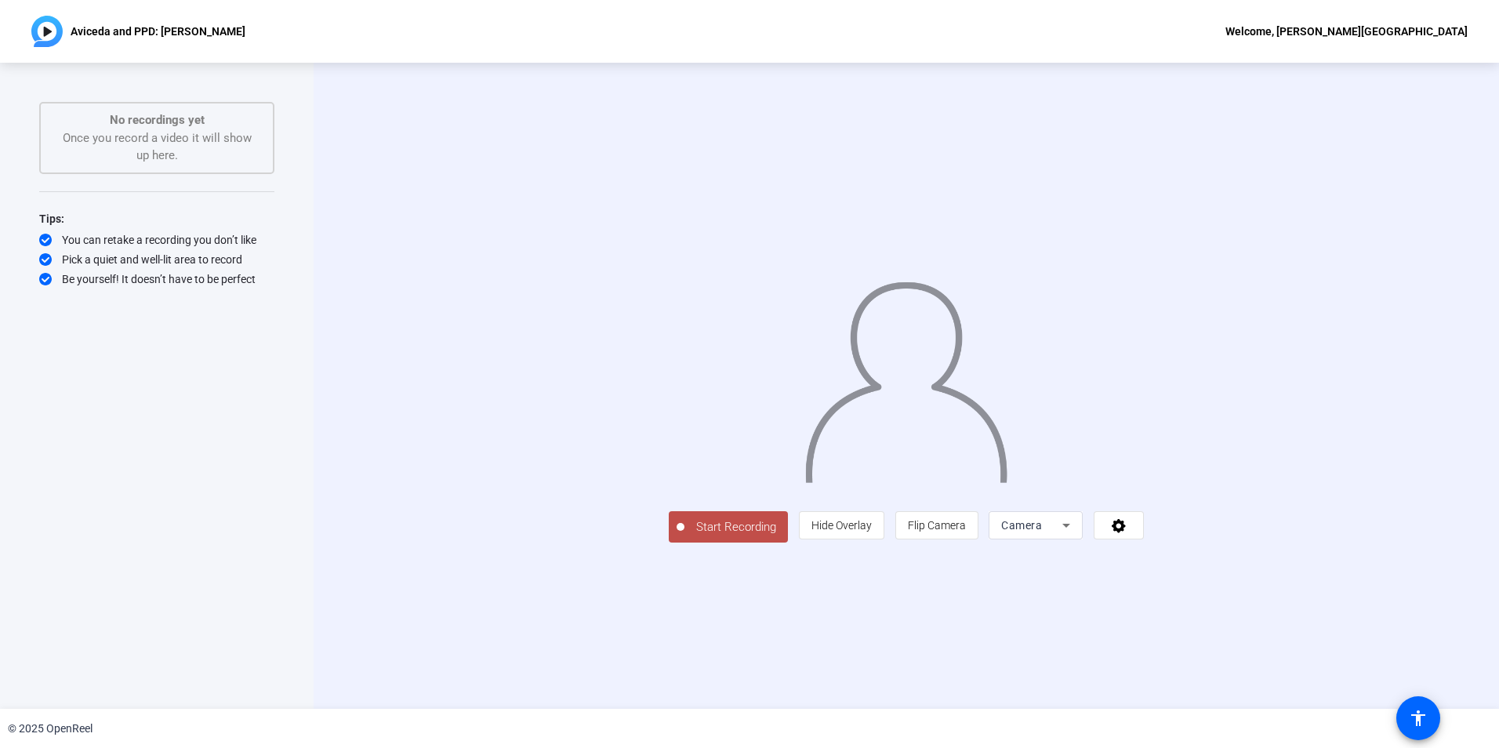
click at [684, 536] on span "Start Recording" at bounding box center [735, 527] width 103 height 18
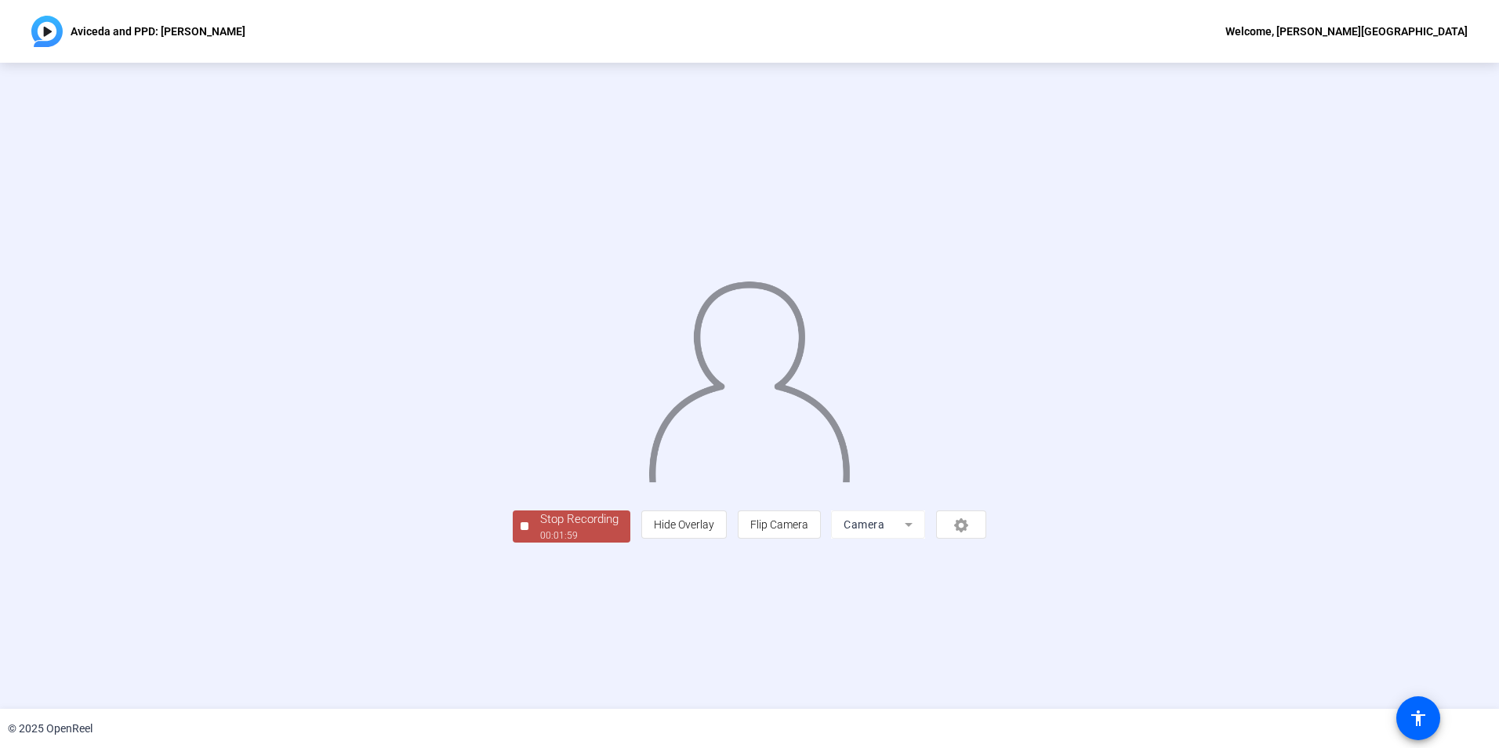
click at [540, 528] on div "Stop Recording" at bounding box center [579, 519] width 78 height 18
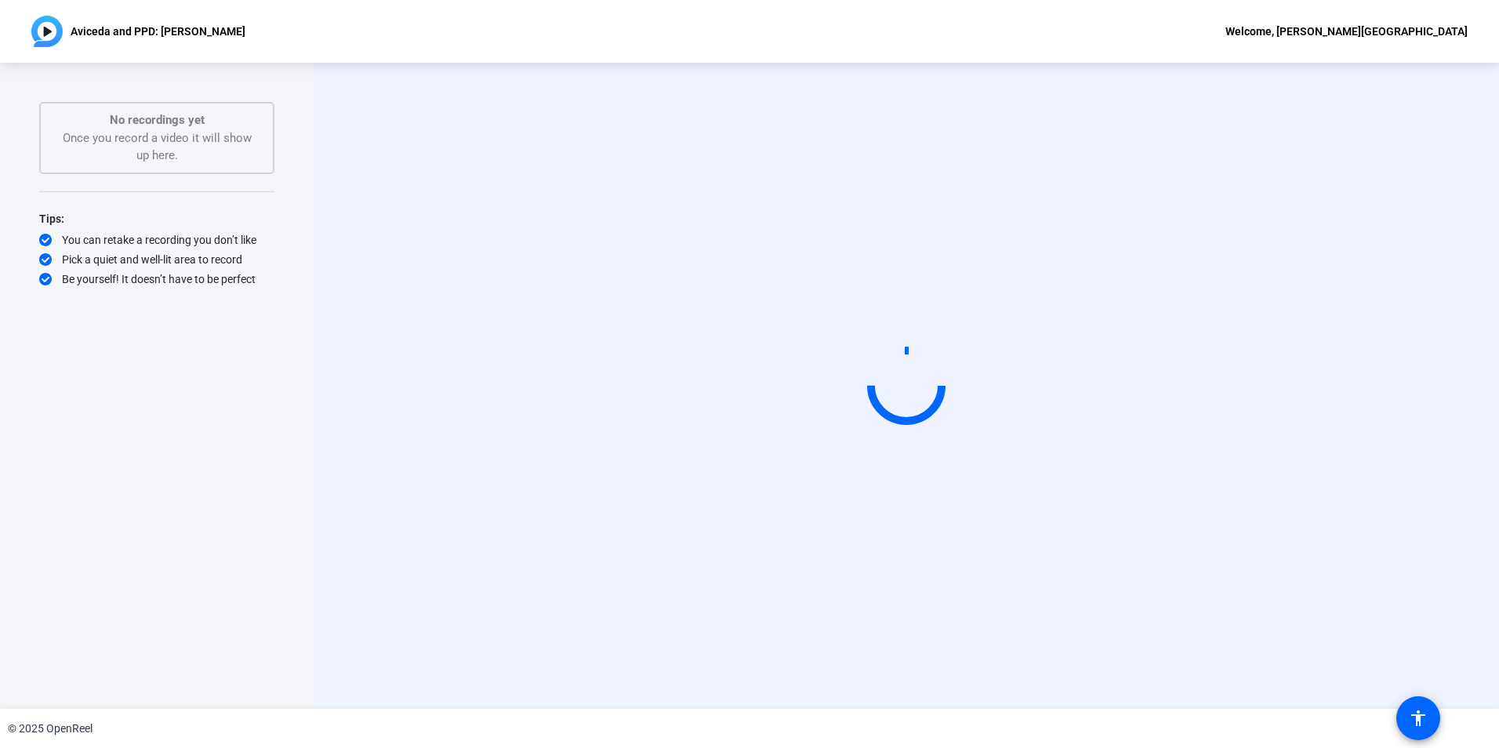
click at [796, 410] on video at bounding box center [905, 386] width 235 height 132
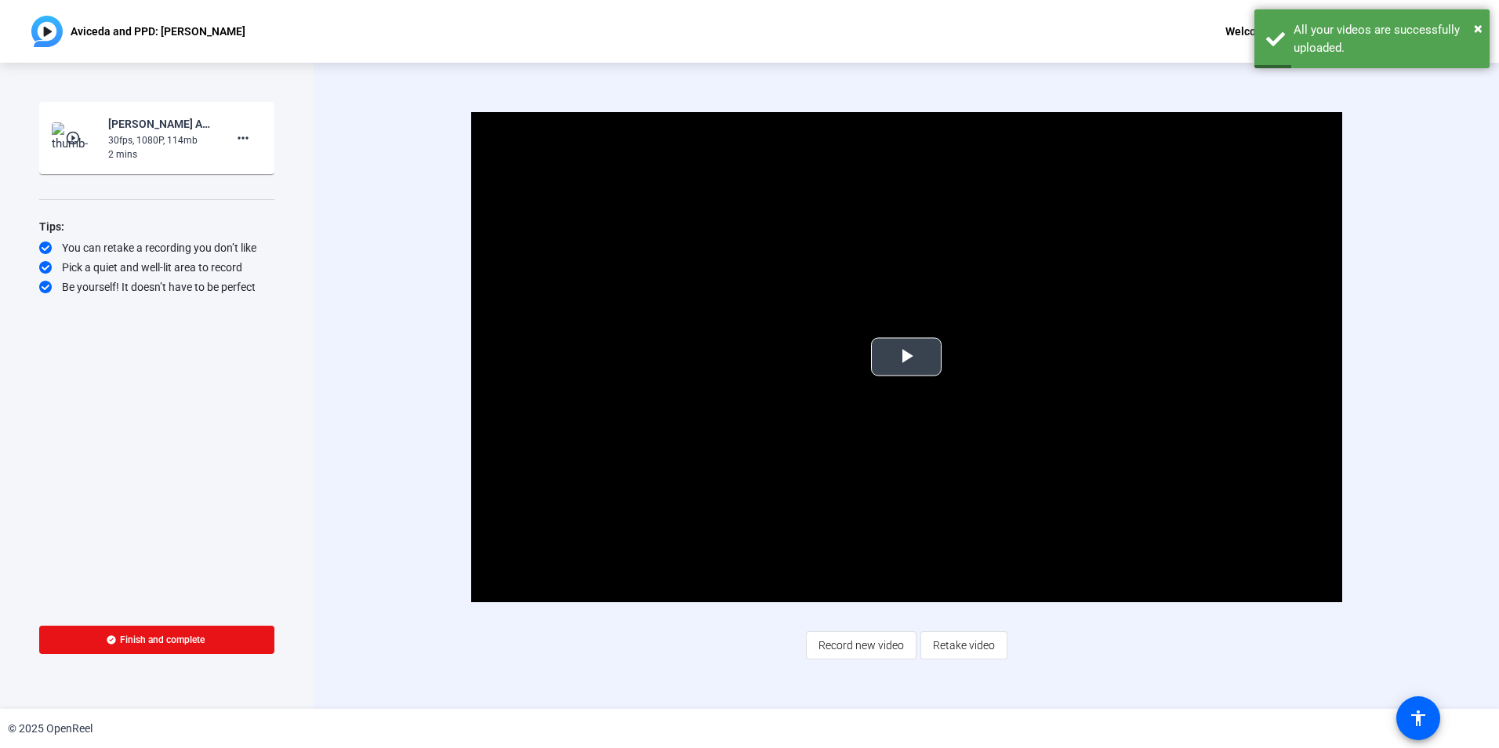
click at [906, 357] on span "Video Player" at bounding box center [906, 357] width 0 height 0
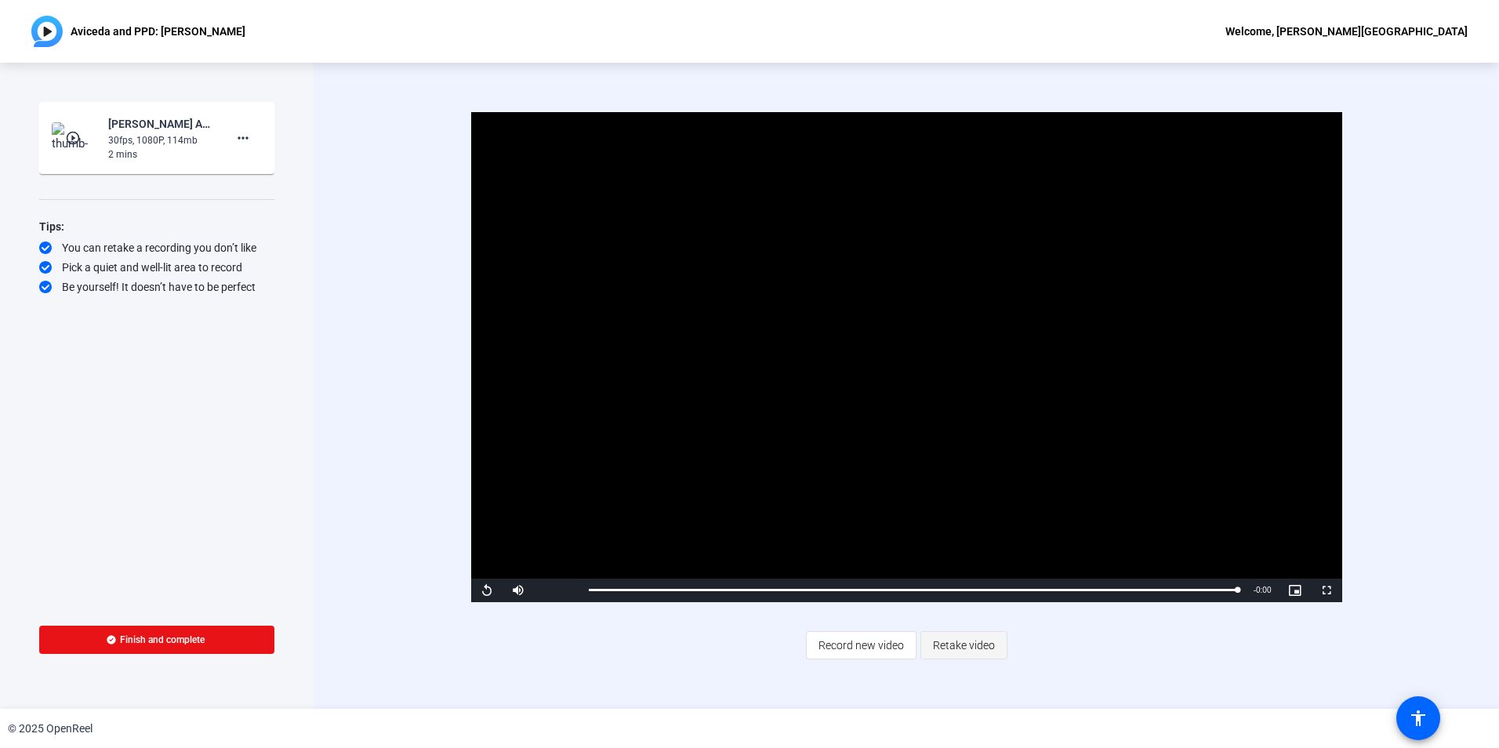
click at [950, 646] on span "Retake video" at bounding box center [964, 645] width 62 height 30
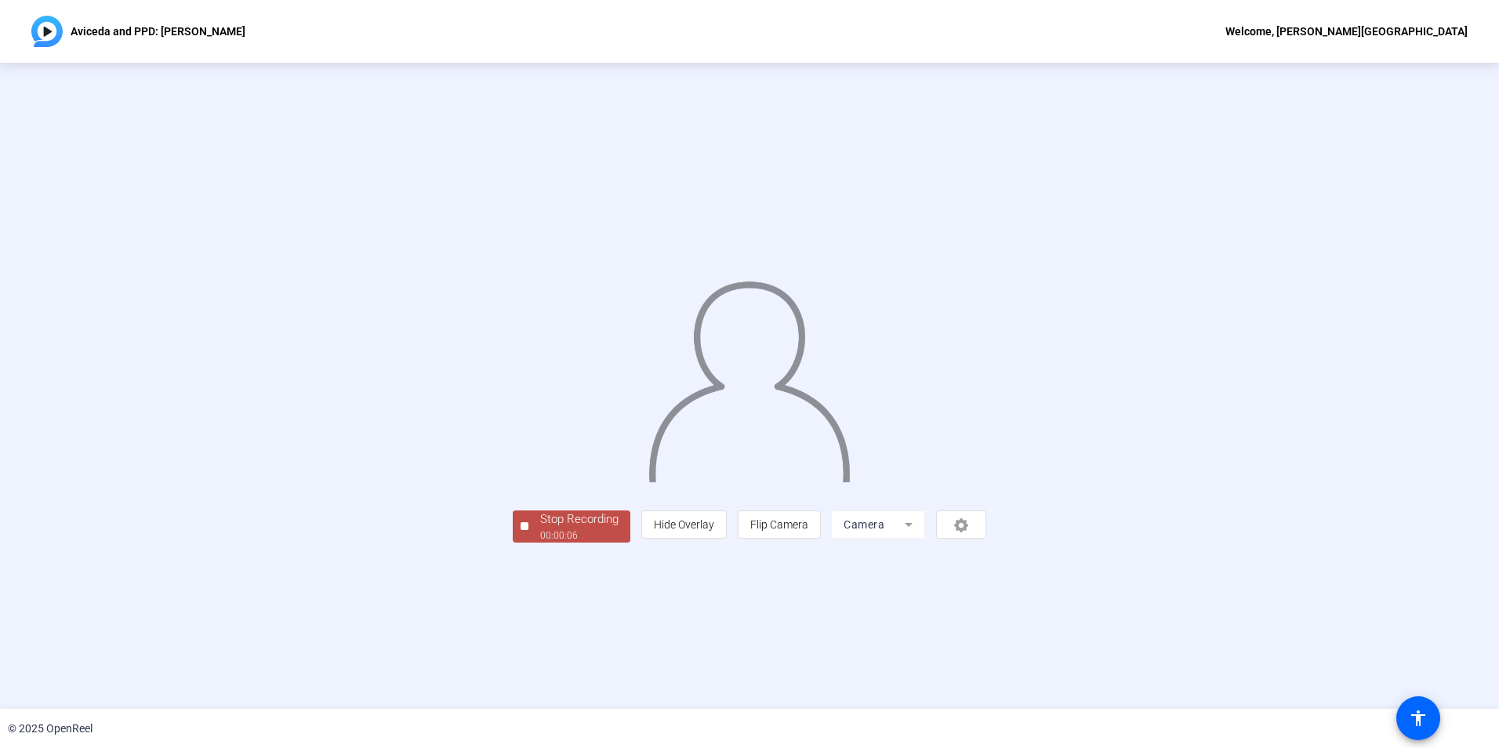
click at [540, 542] on div "00:00:06" at bounding box center [579, 535] width 78 height 14
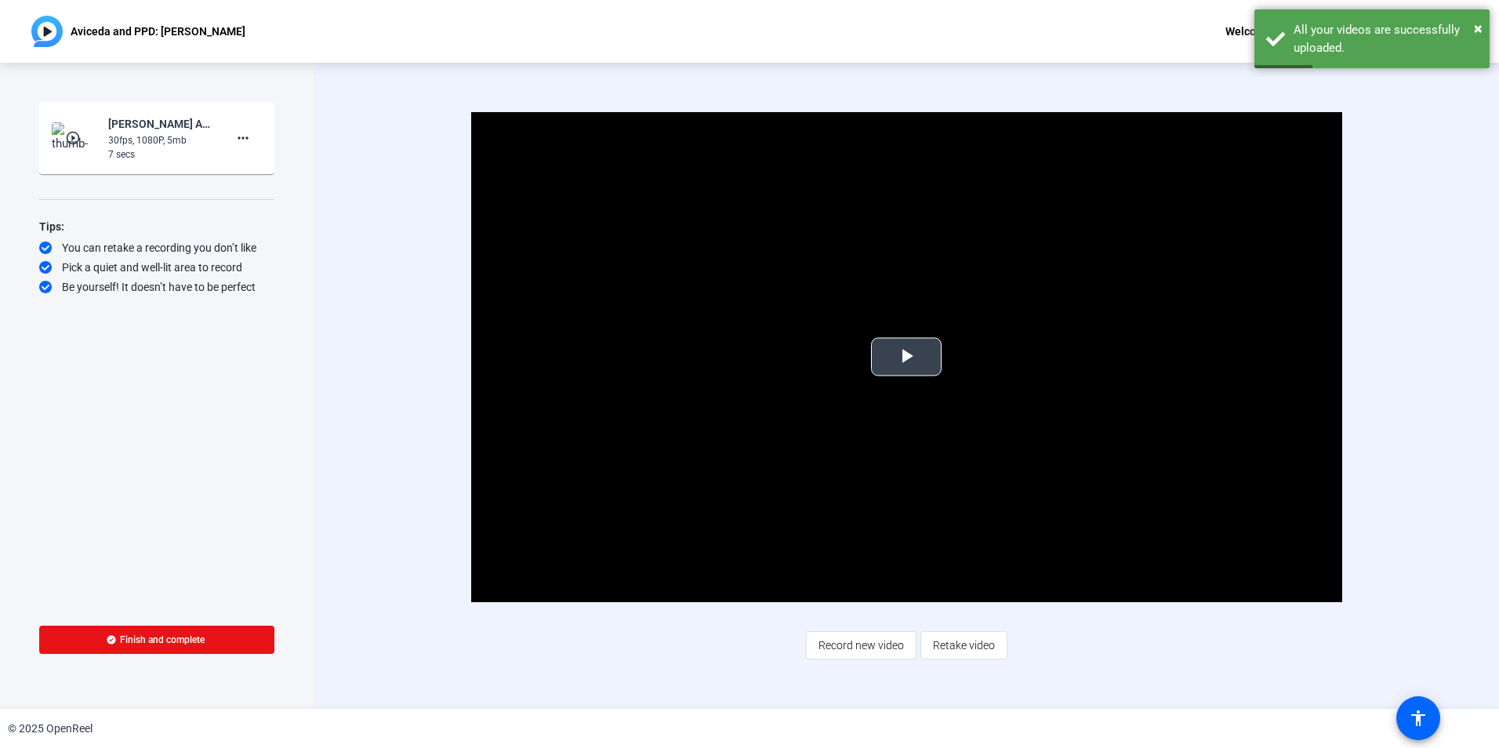
click at [906, 357] on span "Video Player" at bounding box center [906, 357] width 0 height 0
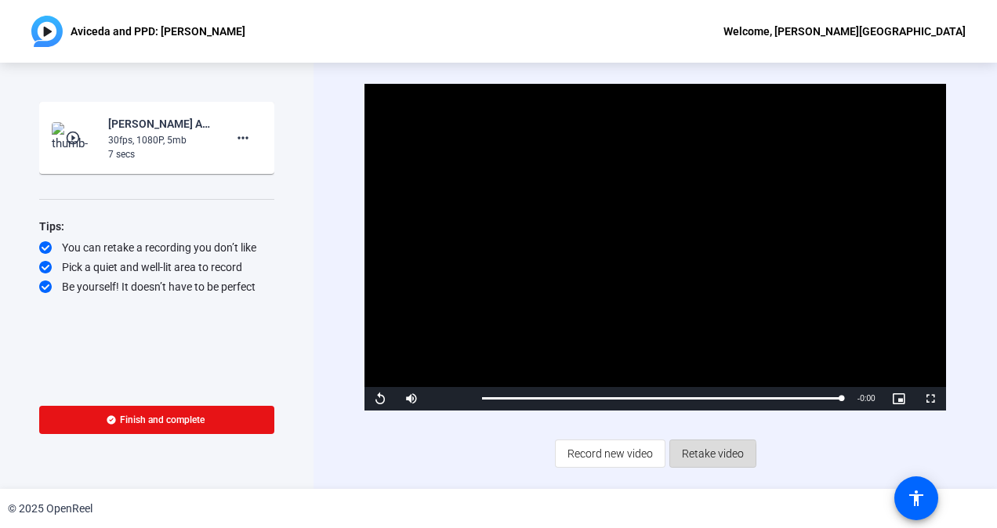
click at [689, 455] on span "Retake video" at bounding box center [713, 454] width 62 height 30
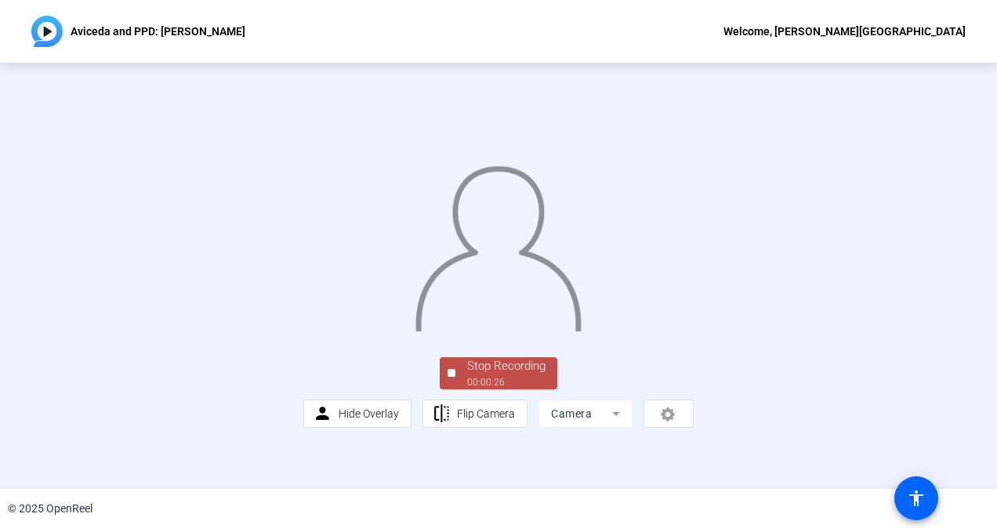
scroll to position [83, 0]
click at [516, 390] on div "00:00:28" at bounding box center [506, 382] width 78 height 14
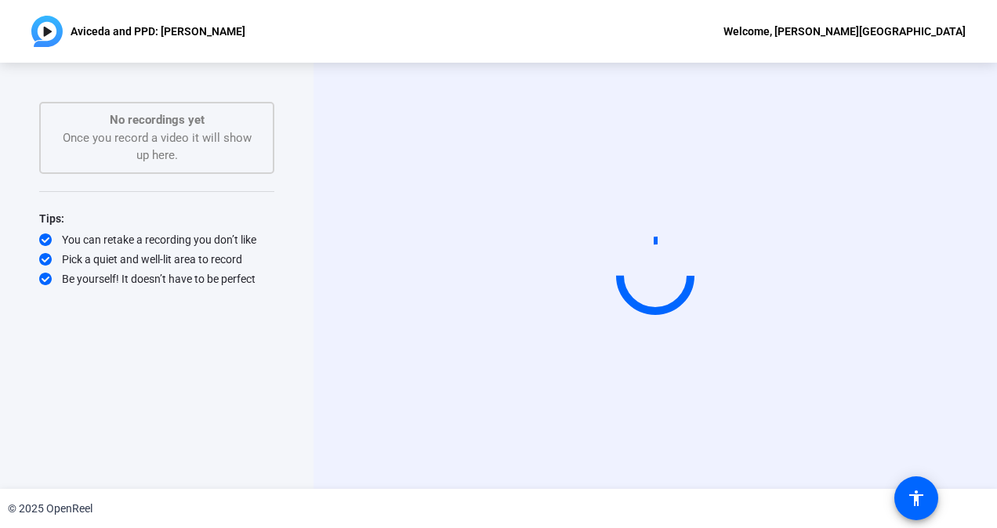
scroll to position [0, 0]
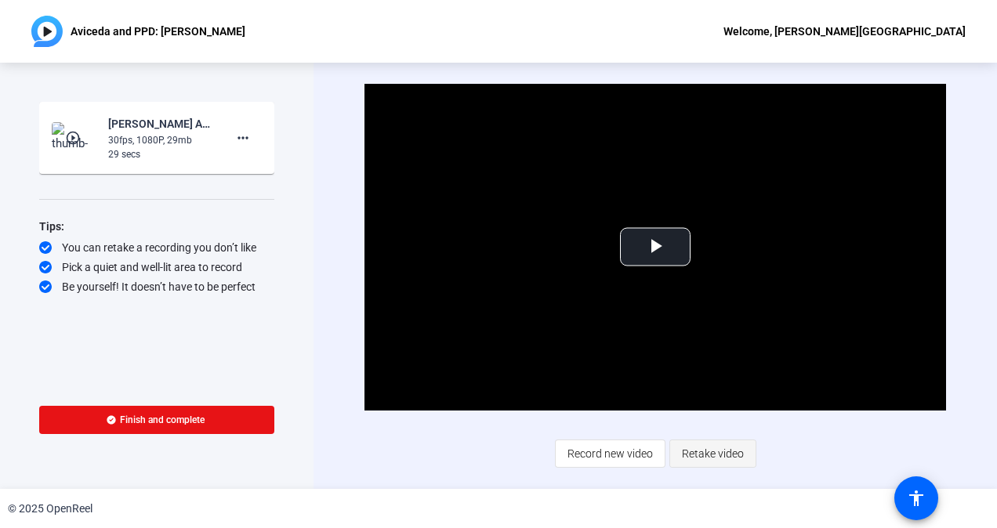
click at [685, 456] on span "Retake video" at bounding box center [713, 454] width 62 height 30
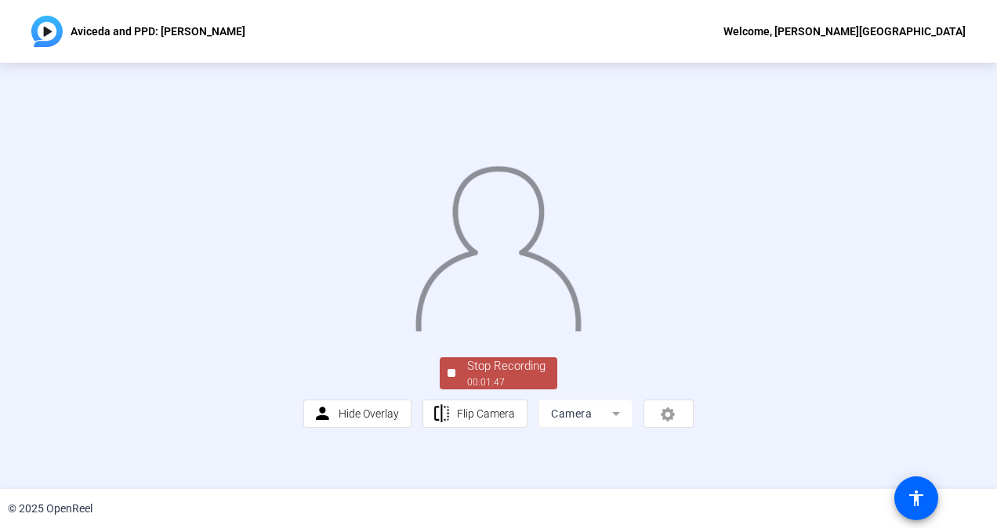
click at [694, 343] on div at bounding box center [498, 233] width 390 height 219
click at [491, 375] on div "Stop Recording" at bounding box center [506, 366] width 78 height 18
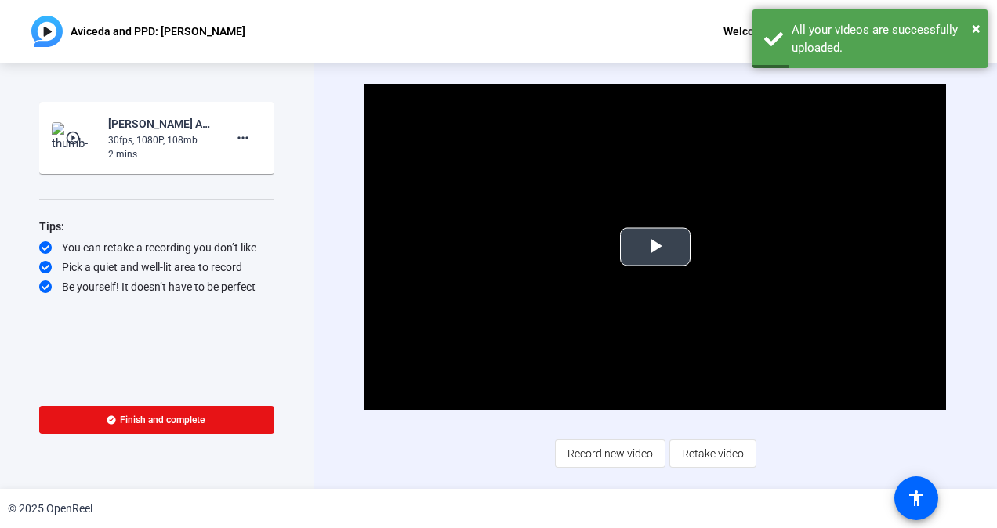
click at [655, 247] on span "Video Player" at bounding box center [655, 247] width 0 height 0
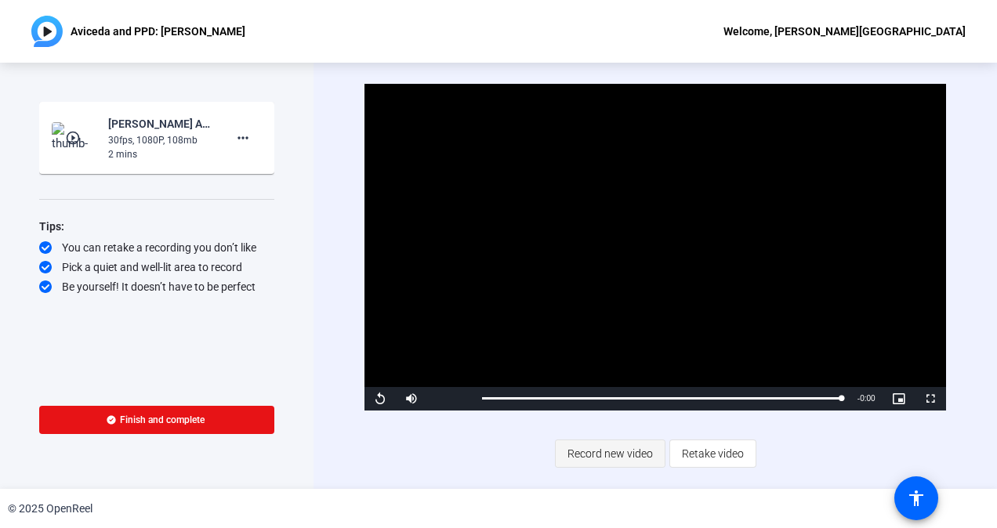
click at [598, 456] on span "Record new video" at bounding box center [609, 454] width 85 height 30
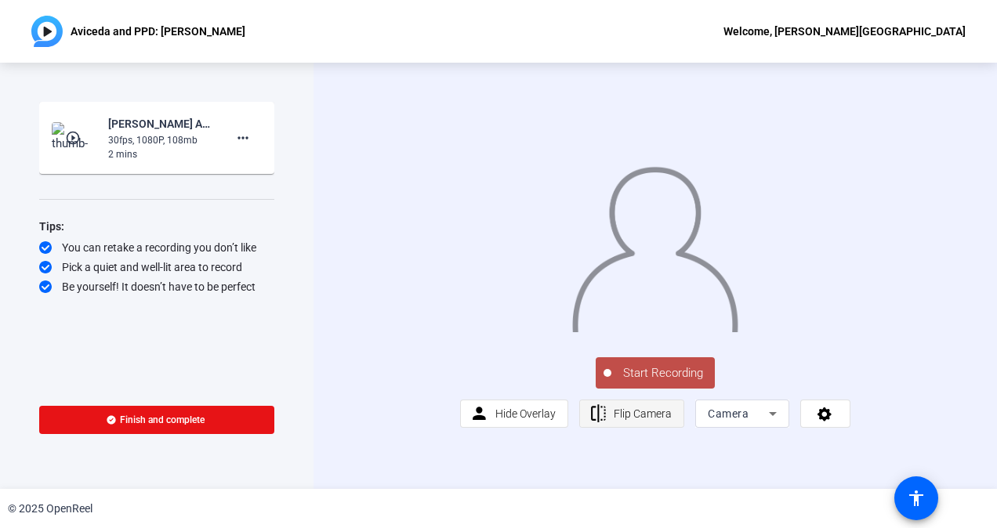
click at [636, 420] on span "Flip Camera" at bounding box center [643, 414] width 58 height 13
click at [682, 382] on span "Start Recording" at bounding box center [662, 373] width 103 height 18
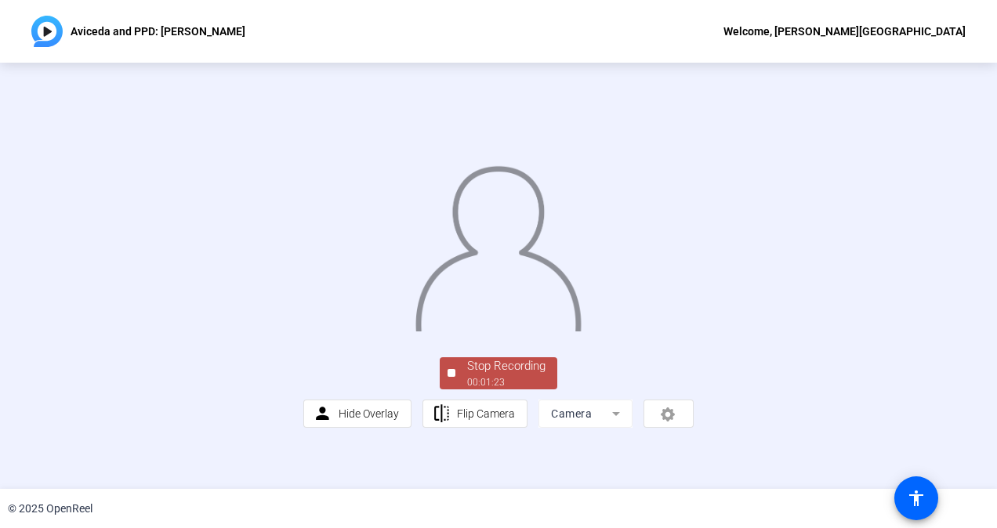
scroll to position [83, 0]
click at [474, 375] on div "Stop Recording" at bounding box center [506, 366] width 78 height 18
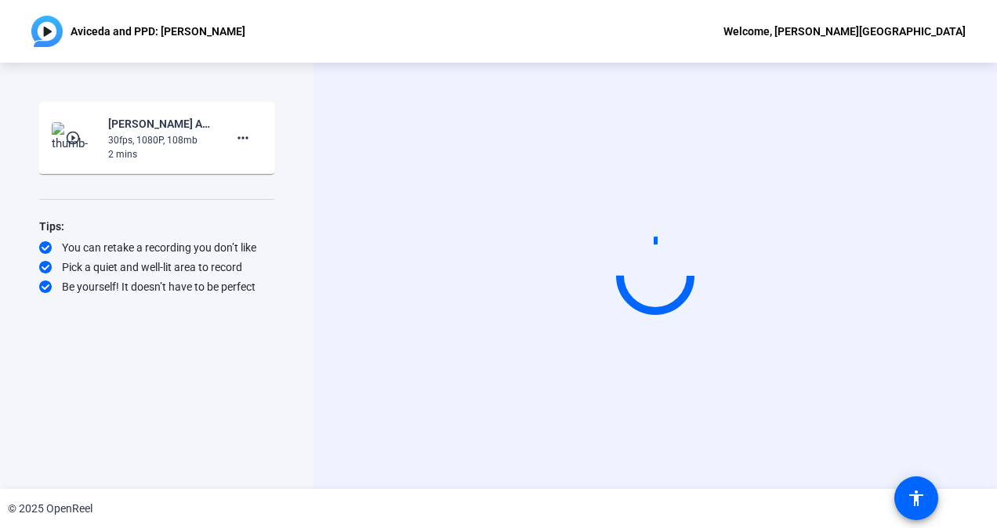
scroll to position [0, 0]
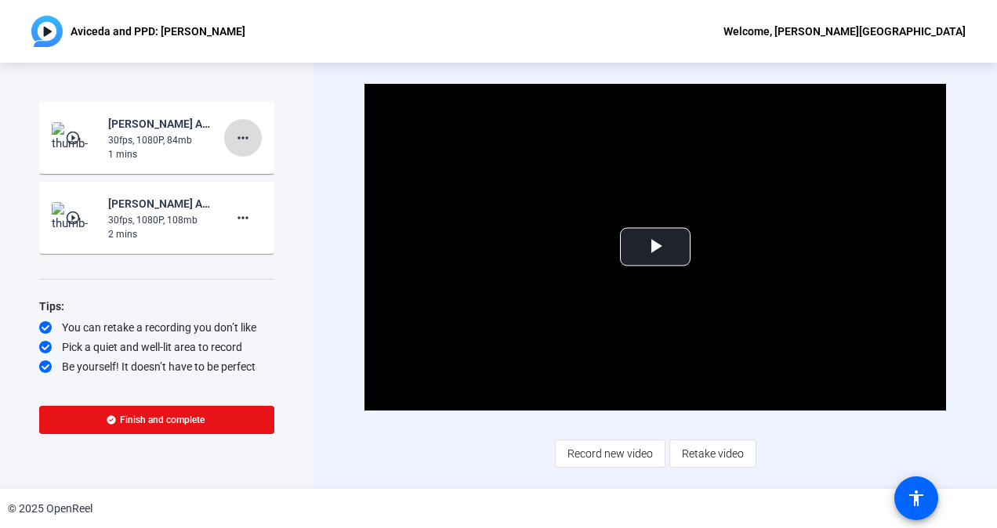
click at [243, 137] on mat-icon "more_horiz" at bounding box center [243, 138] width 19 height 19
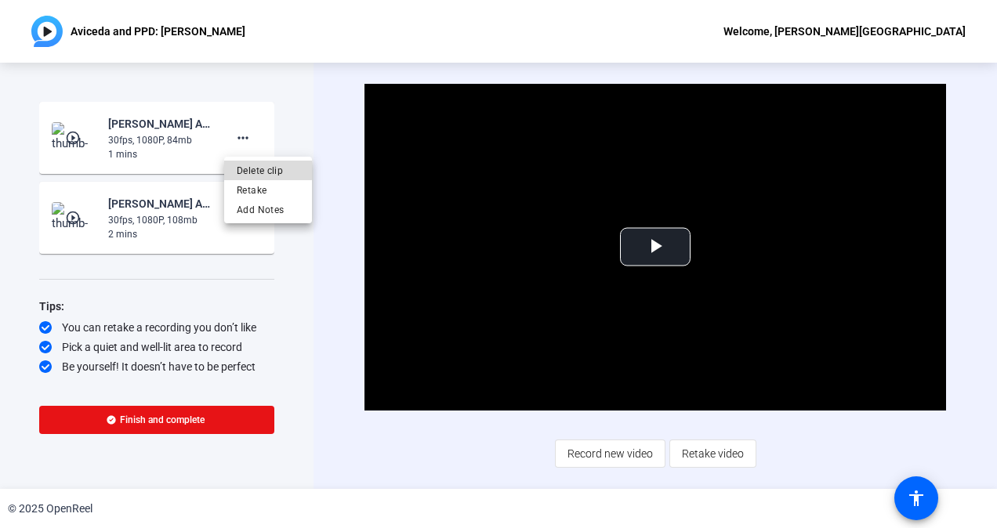
click at [254, 170] on span "Delete clip" at bounding box center [268, 170] width 63 height 19
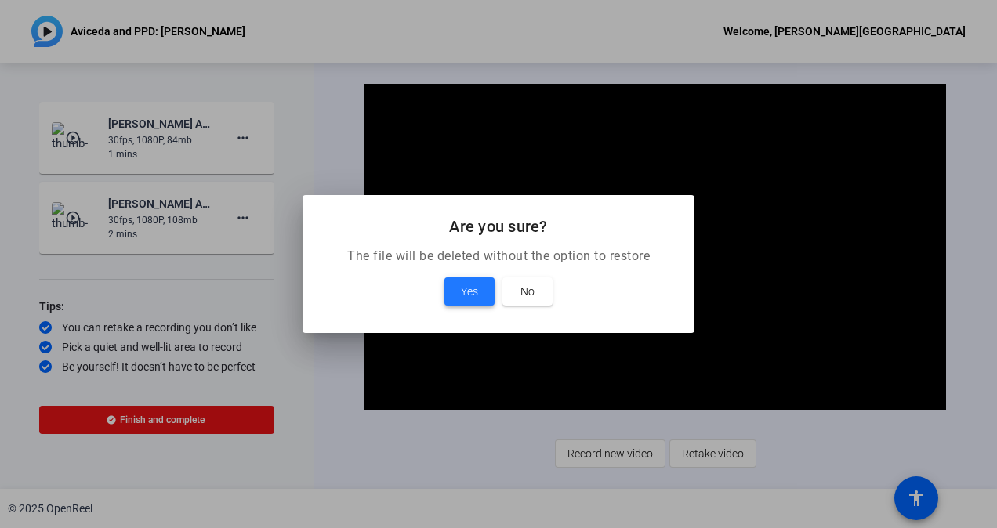
click at [475, 298] on span "Yes" at bounding box center [469, 291] width 17 height 19
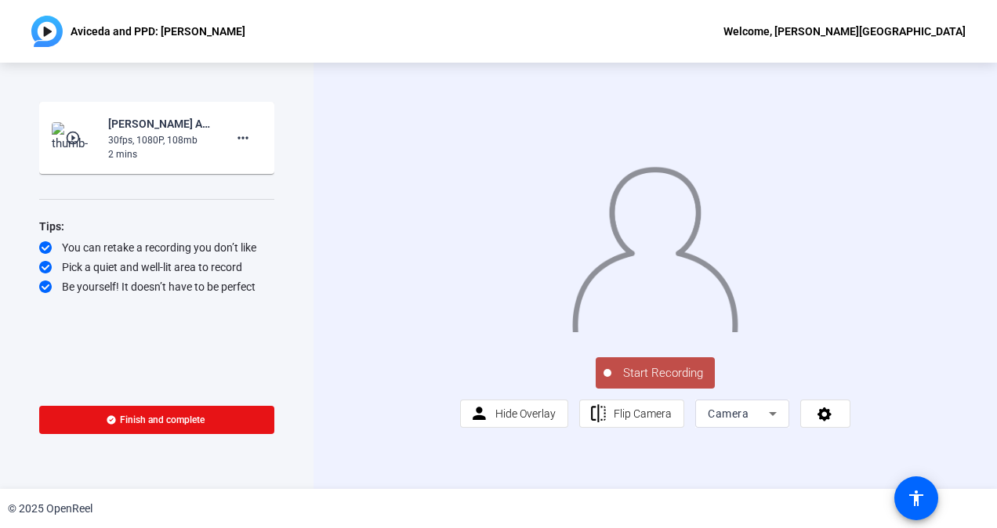
click at [674, 382] on span "Start Recording" at bounding box center [662, 373] width 103 height 18
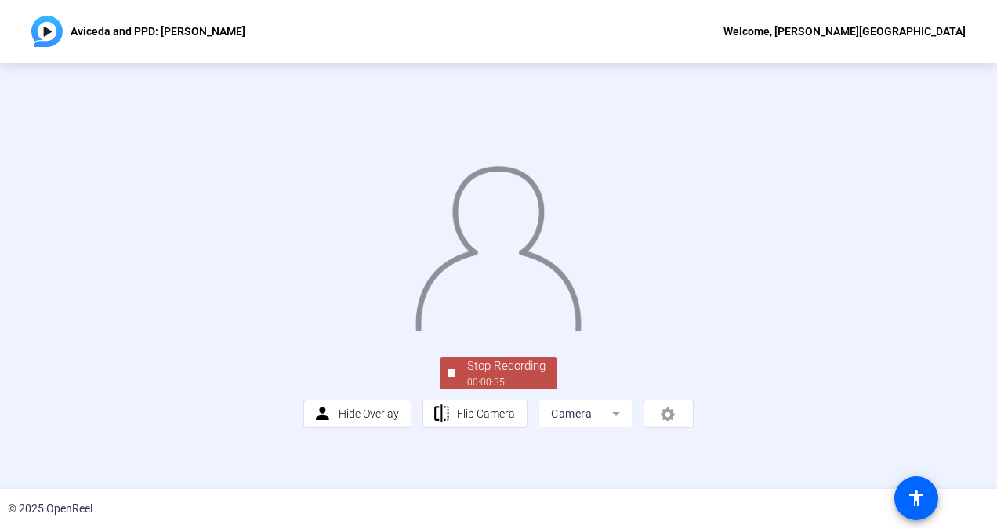
click at [694, 223] on div at bounding box center [498, 233] width 390 height 219
click at [516, 375] on div "Stop Recording" at bounding box center [506, 366] width 78 height 18
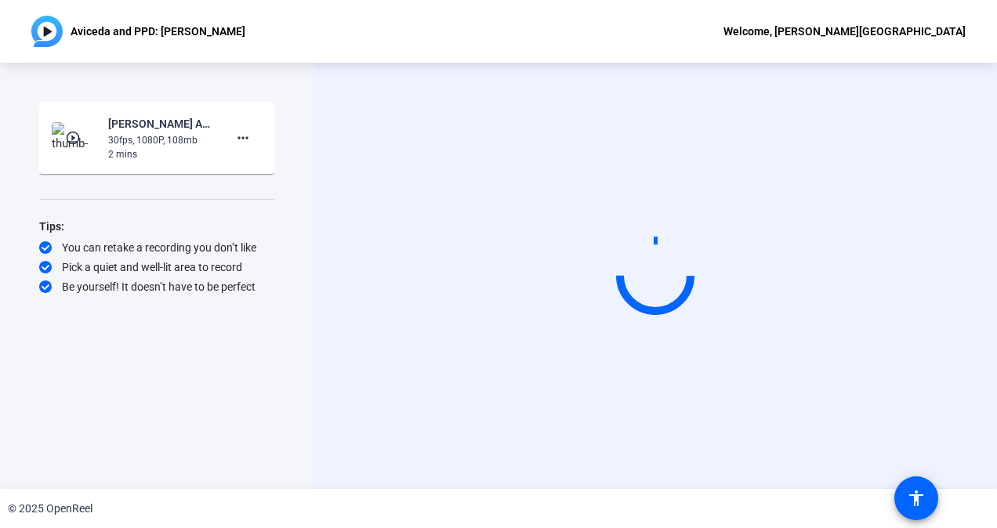
scroll to position [0, 0]
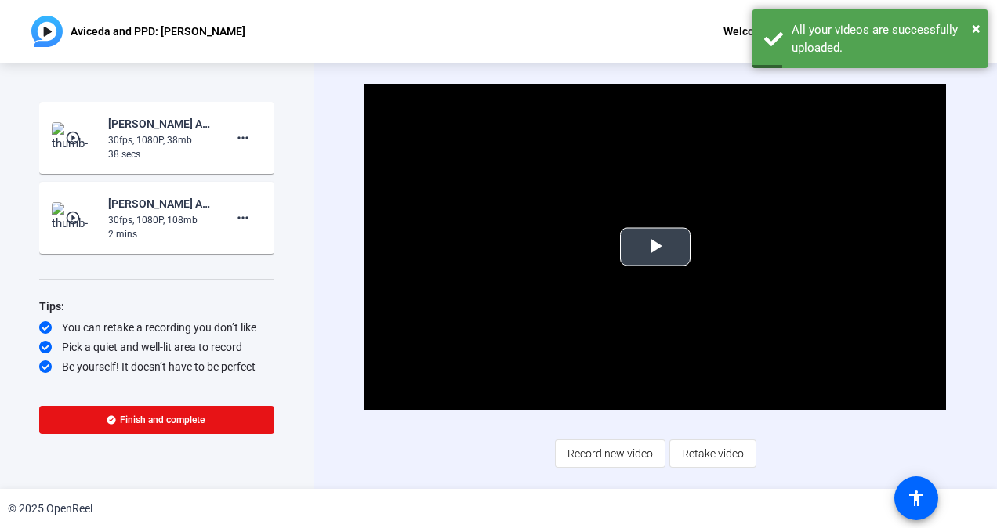
click at [655, 247] on span "Video Player" at bounding box center [655, 247] width 0 height 0
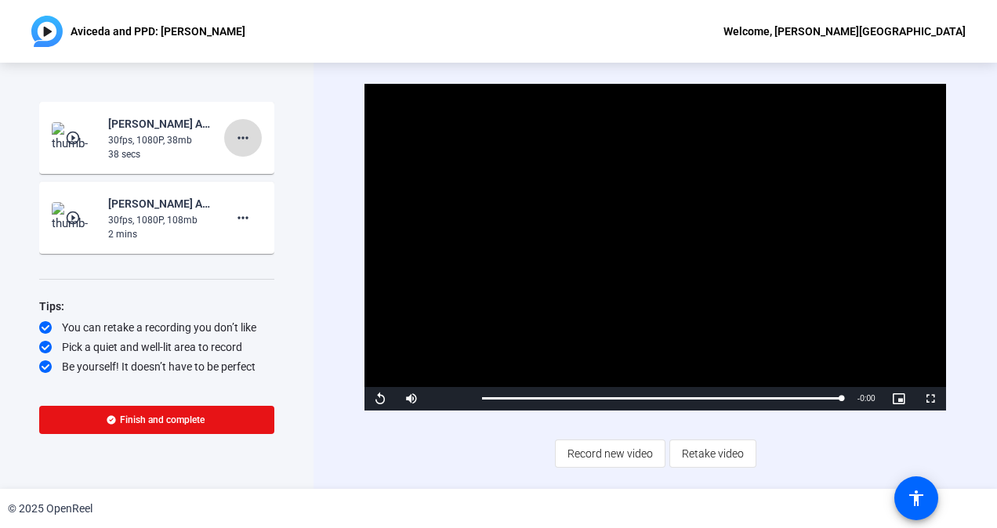
click at [240, 138] on mat-icon "more_horiz" at bounding box center [243, 138] width 19 height 19
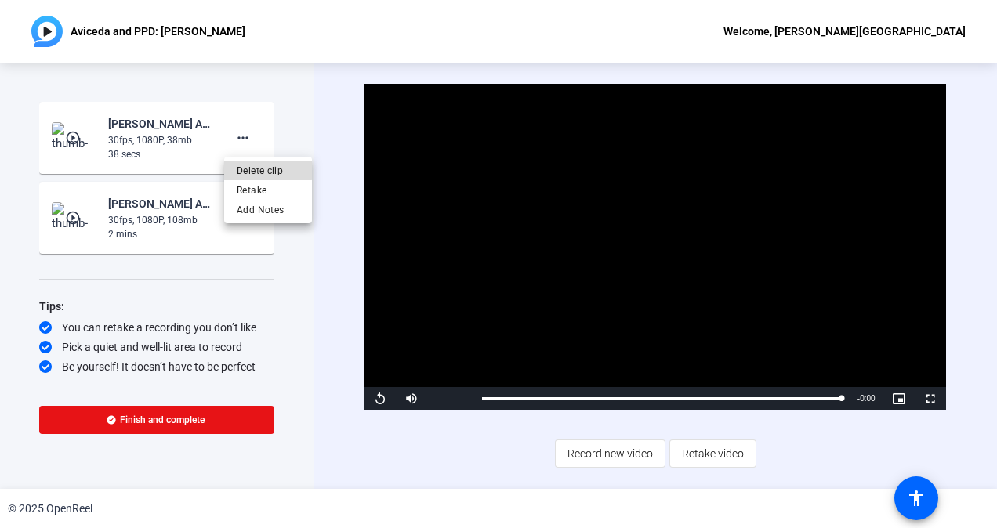
click at [255, 170] on span "Delete clip" at bounding box center [268, 170] width 63 height 19
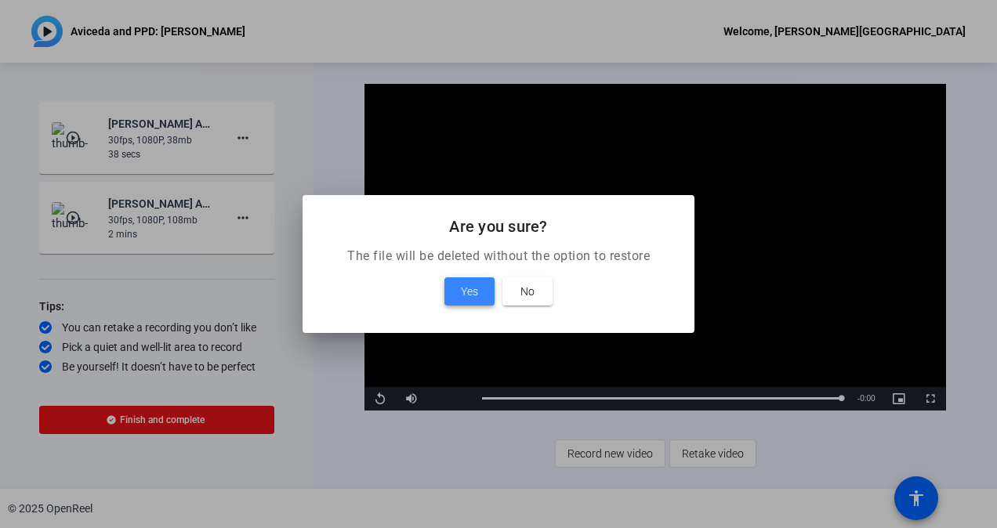
click at [461, 297] on span "Yes" at bounding box center [469, 291] width 17 height 19
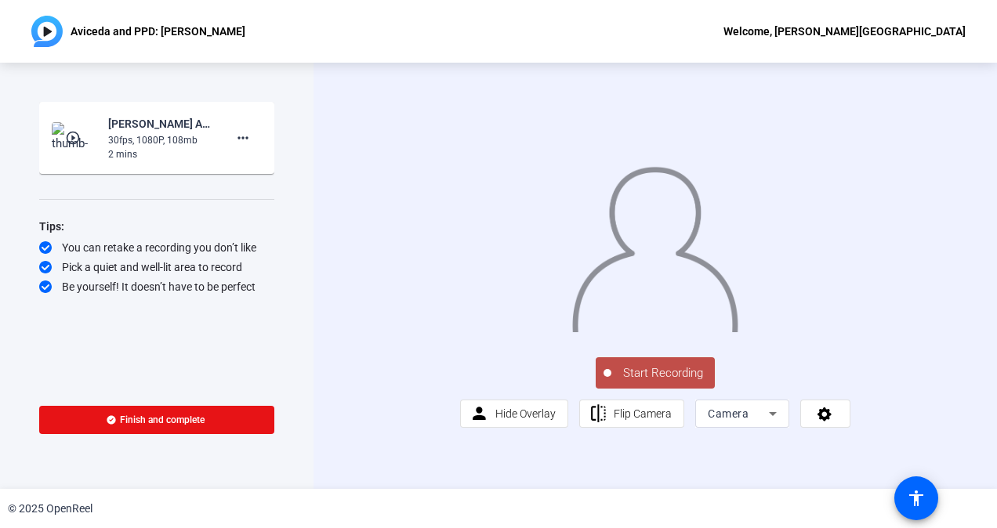
click at [643, 382] on span "Start Recording" at bounding box center [662, 373] width 103 height 18
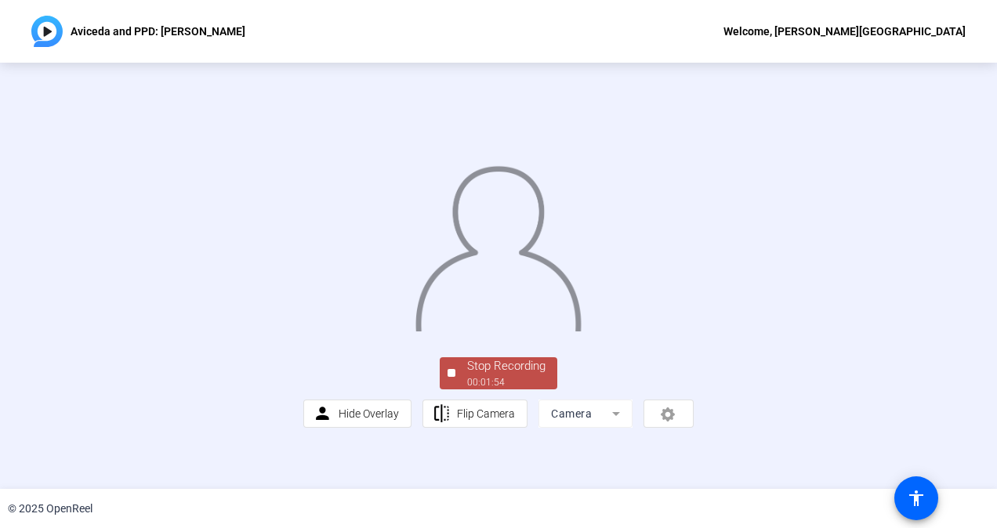
click at [694, 281] on div at bounding box center [498, 233] width 390 height 219
click at [484, 375] on div "Stop Recording" at bounding box center [506, 366] width 78 height 18
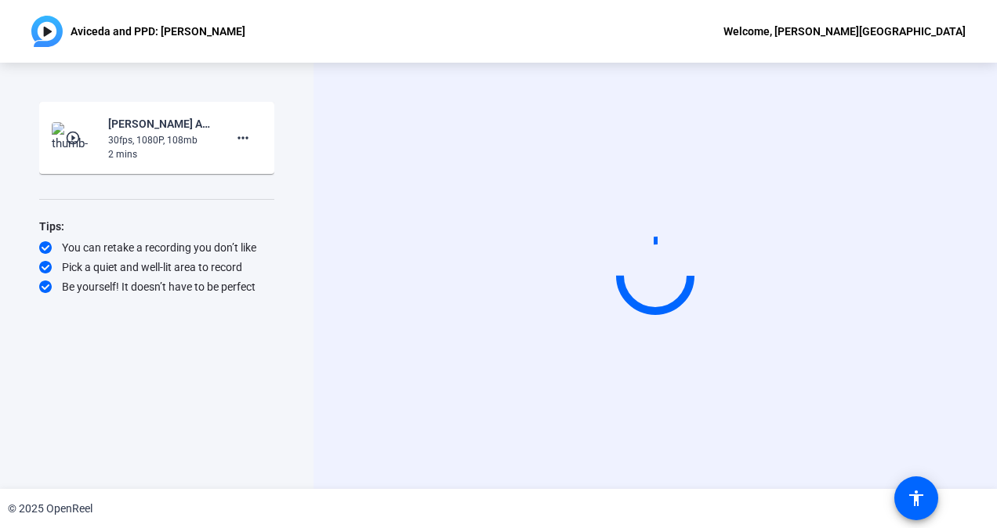
scroll to position [0, 0]
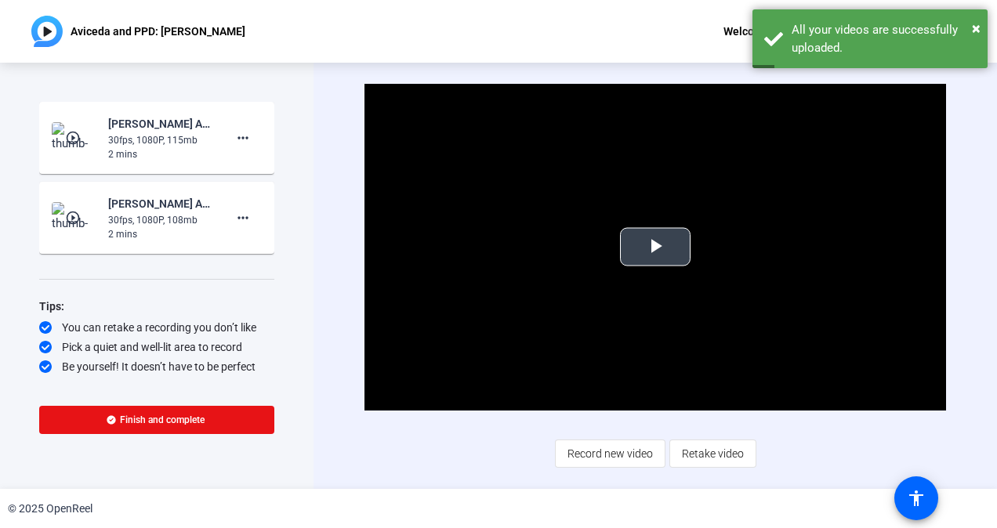
click at [655, 247] on span "Video Player" at bounding box center [655, 247] width 0 height 0
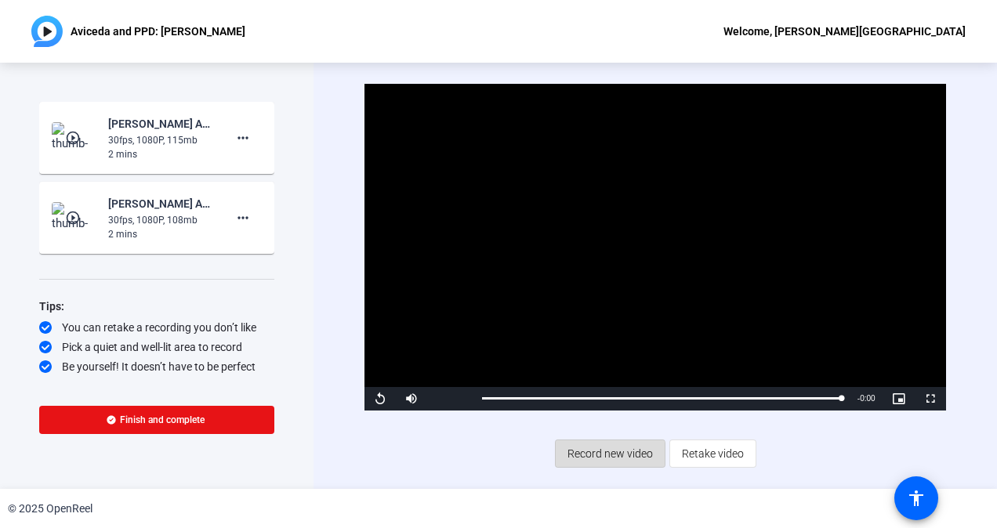
click at [604, 457] on span "Record new video" at bounding box center [609, 454] width 85 height 30
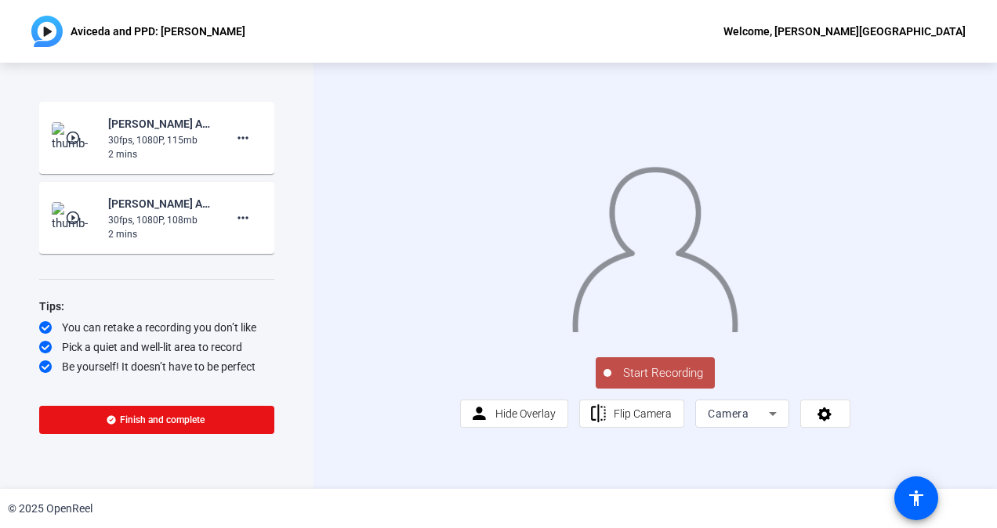
click at [647, 382] on span "Start Recording" at bounding box center [662, 373] width 103 height 18
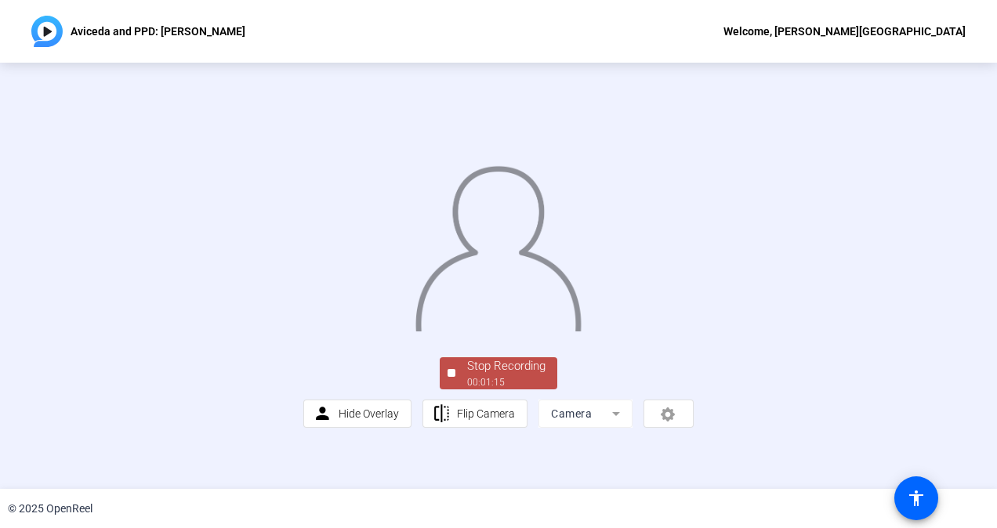
scroll to position [83, 0]
click at [517, 375] on div "Stop Recording" at bounding box center [506, 366] width 78 height 18
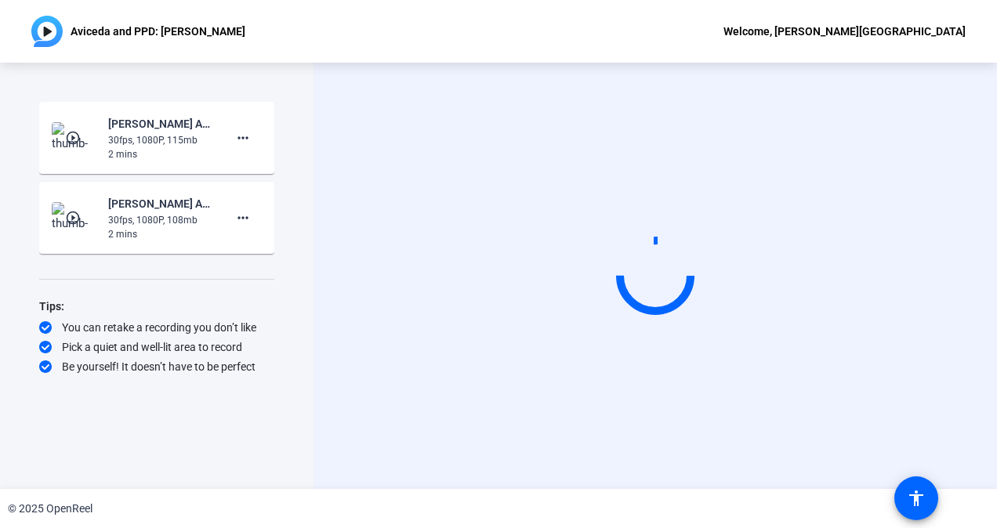
scroll to position [0, 0]
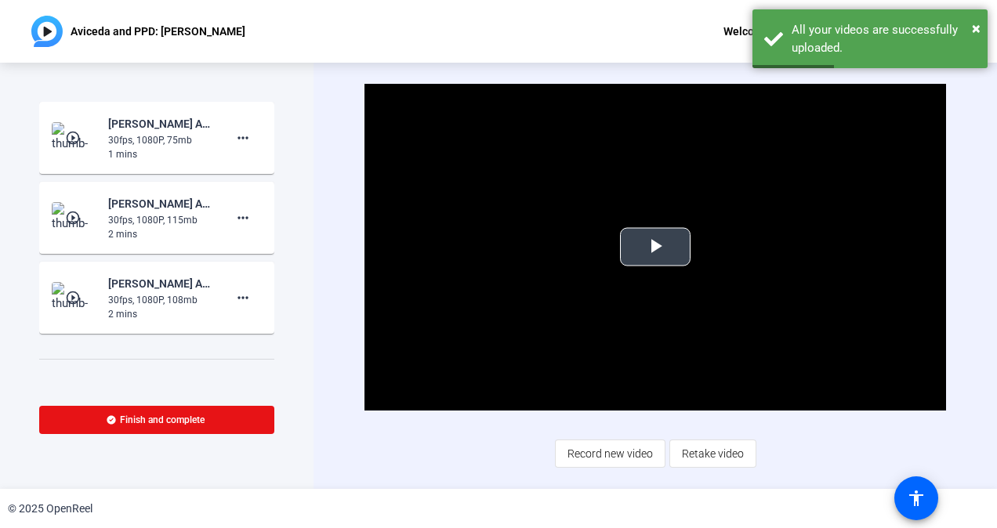
click at [655, 247] on span "Video Player" at bounding box center [655, 247] width 0 height 0
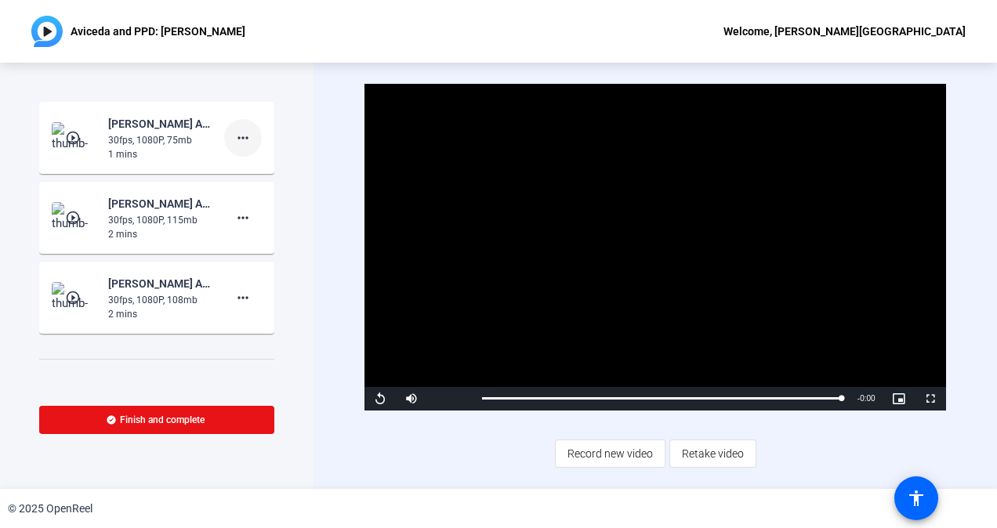
click at [235, 134] on mat-icon "more_horiz" at bounding box center [243, 138] width 19 height 19
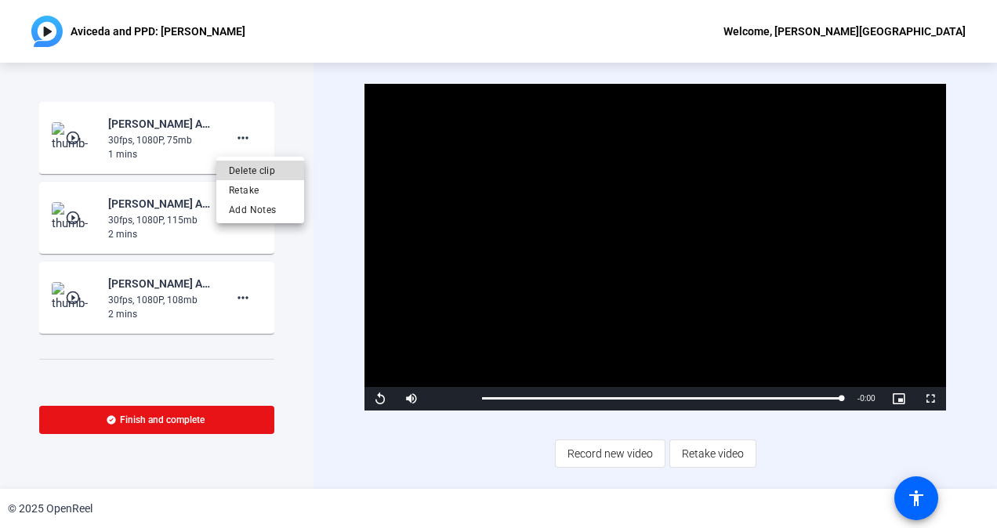
click at [240, 167] on span "Delete clip" at bounding box center [260, 170] width 63 height 19
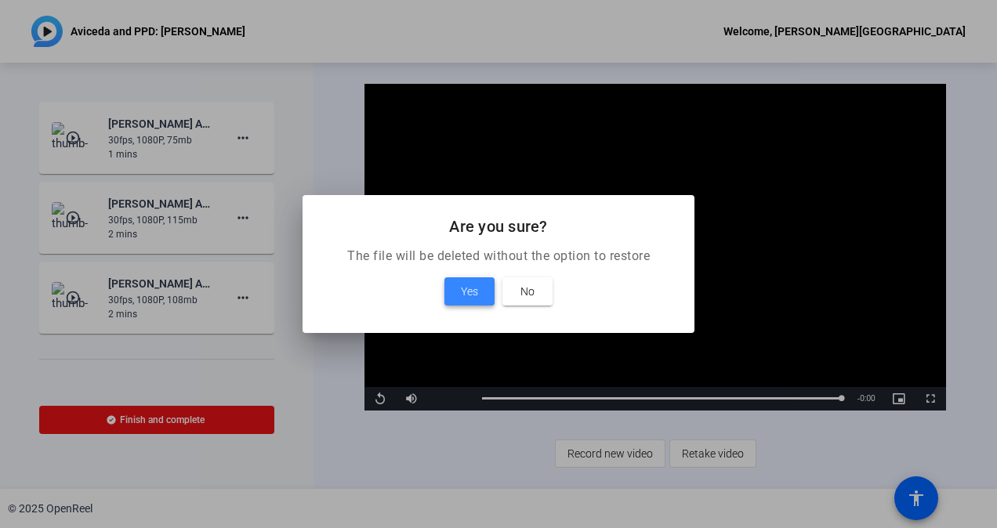
click at [462, 290] on span "Yes" at bounding box center [469, 291] width 17 height 19
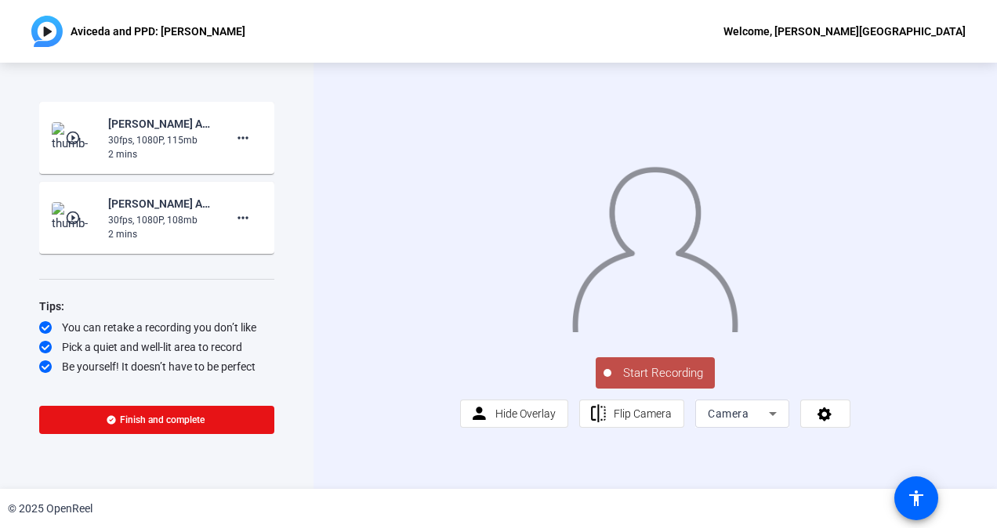
click at [698, 332] on img at bounding box center [655, 245] width 169 height 176
click at [666, 382] on span "Start Recording" at bounding box center [662, 373] width 103 height 18
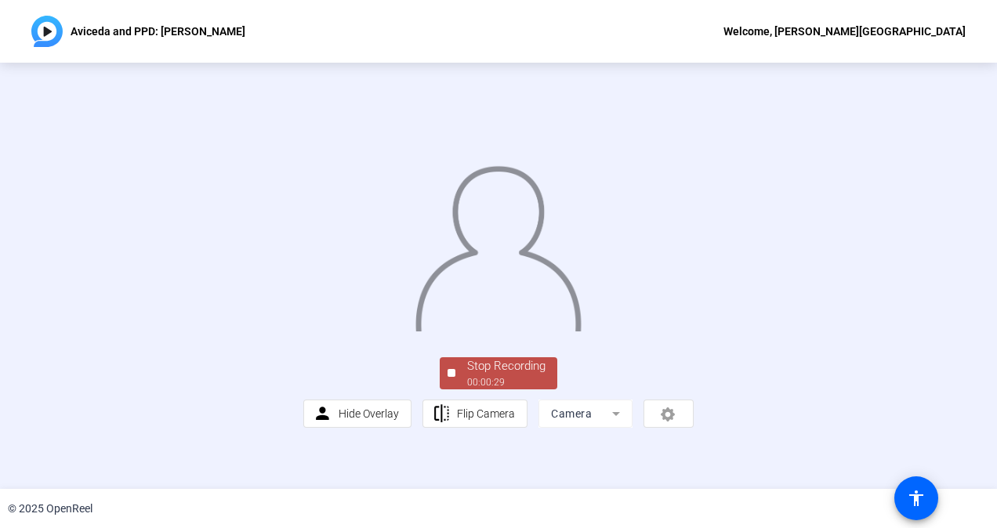
click at [517, 375] on div "Stop Recording" at bounding box center [506, 366] width 78 height 18
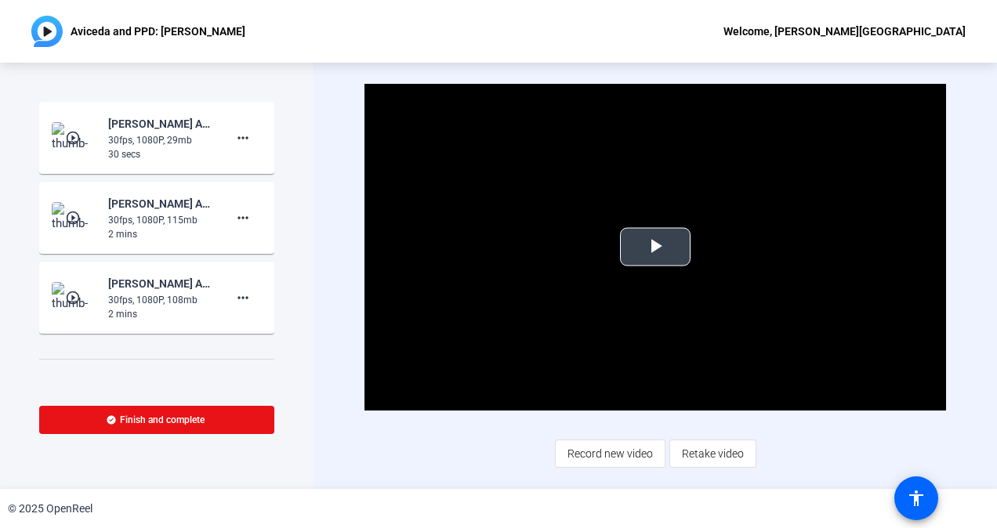
click at [655, 247] on span "Video Player" at bounding box center [655, 247] width 0 height 0
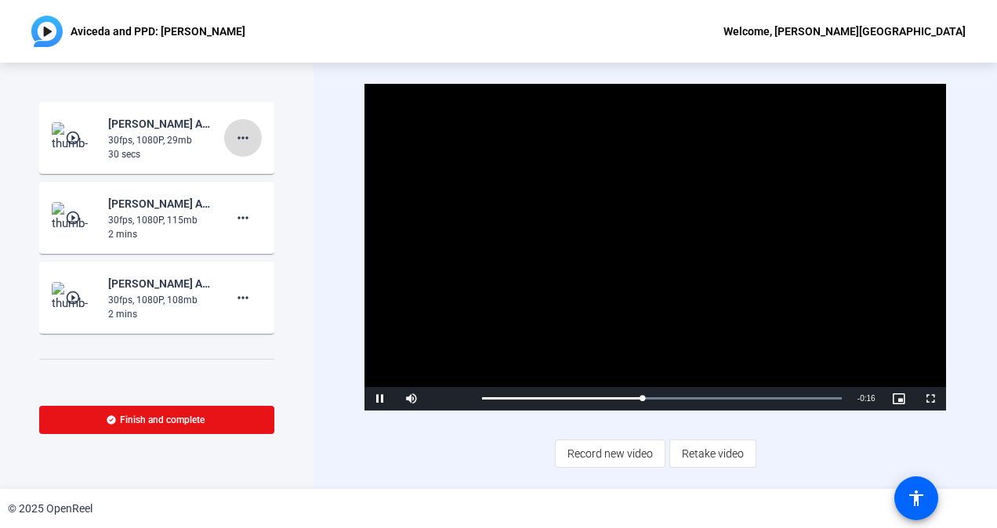
click at [234, 143] on mat-icon "more_horiz" at bounding box center [243, 138] width 19 height 19
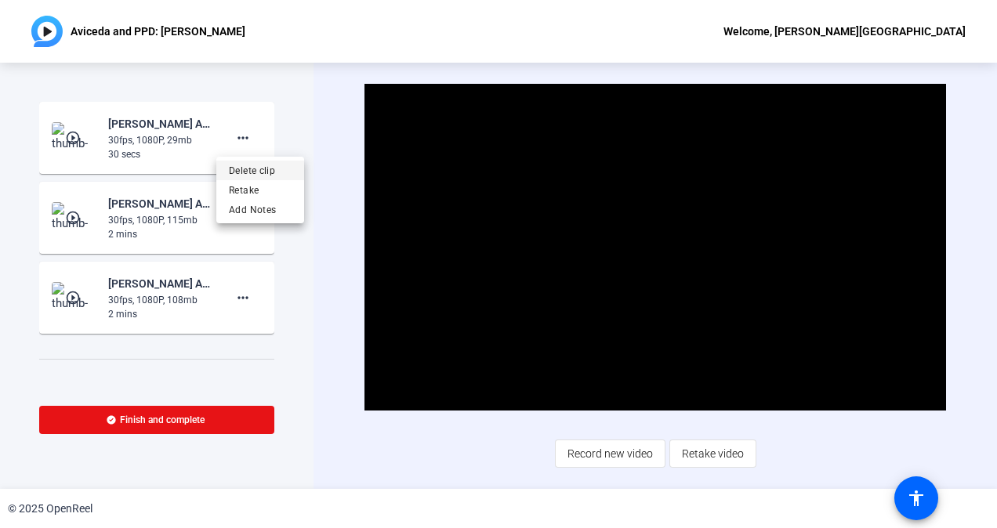
click at [243, 170] on span "Delete clip" at bounding box center [260, 170] width 63 height 19
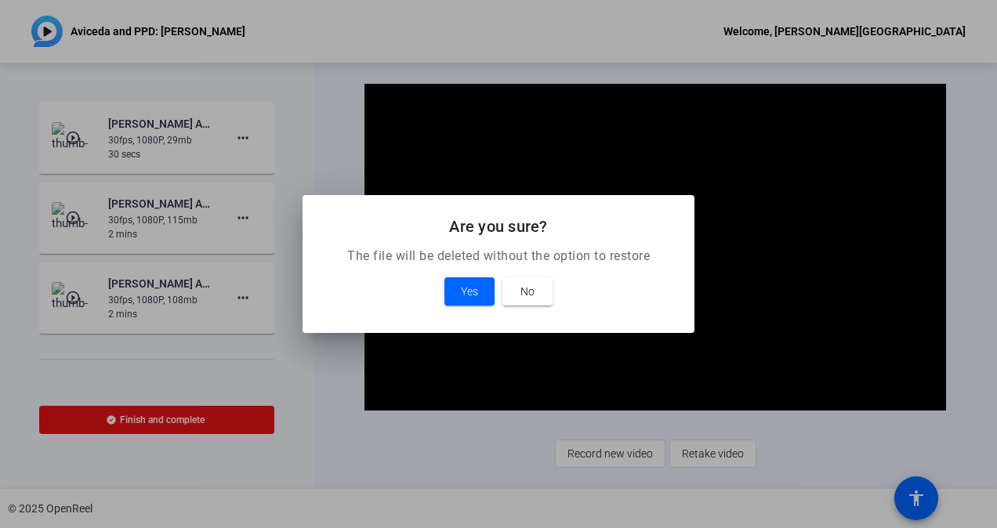
drag, startPoint x: 243, startPoint y: 170, endPoint x: 433, endPoint y: 268, distance: 214.2
click at [433, 268] on div "Are you sure? The file will be deleted without the option to restore Yes No" at bounding box center [498, 264] width 997 height 528
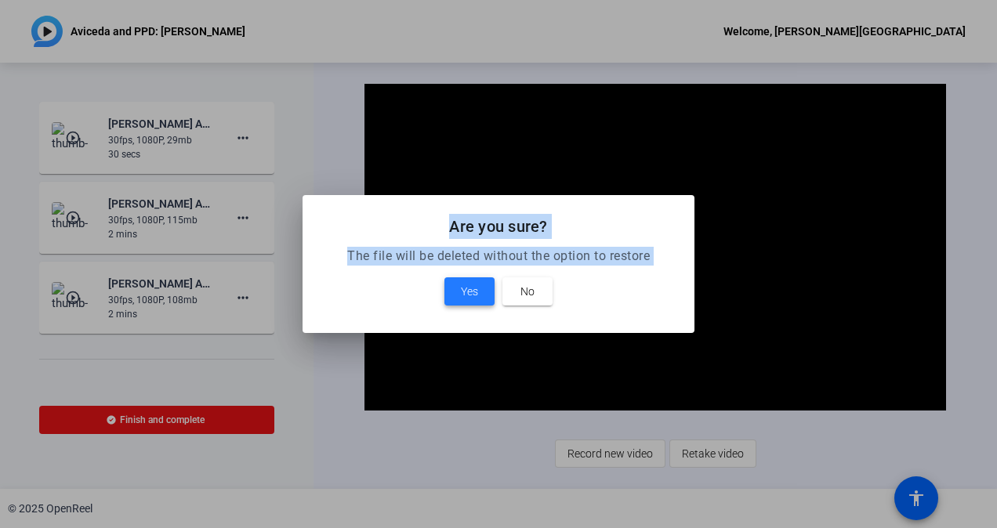
drag, startPoint x: 433, startPoint y: 268, endPoint x: 469, endPoint y: 298, distance: 46.2
click at [469, 298] on span "Yes" at bounding box center [469, 291] width 17 height 19
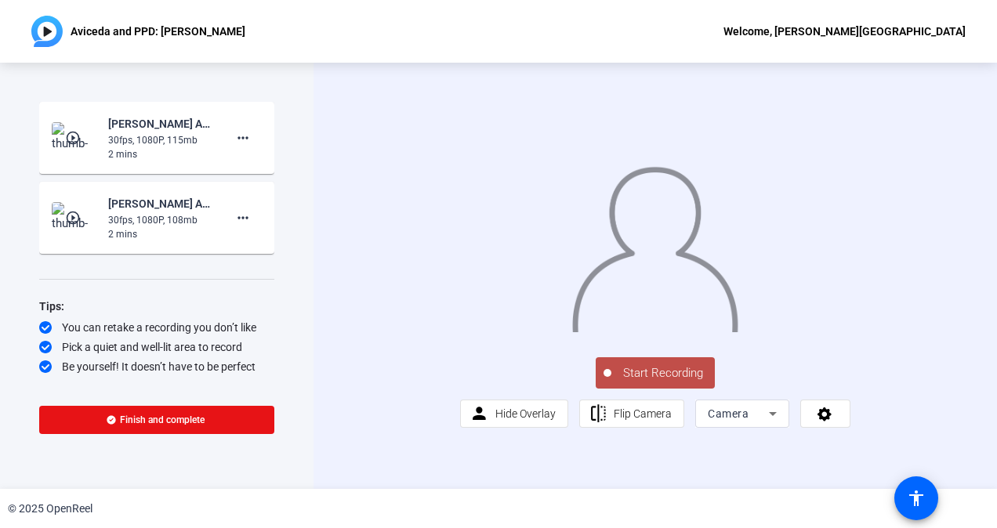
click at [647, 382] on span "Start Recording" at bounding box center [662, 373] width 103 height 18
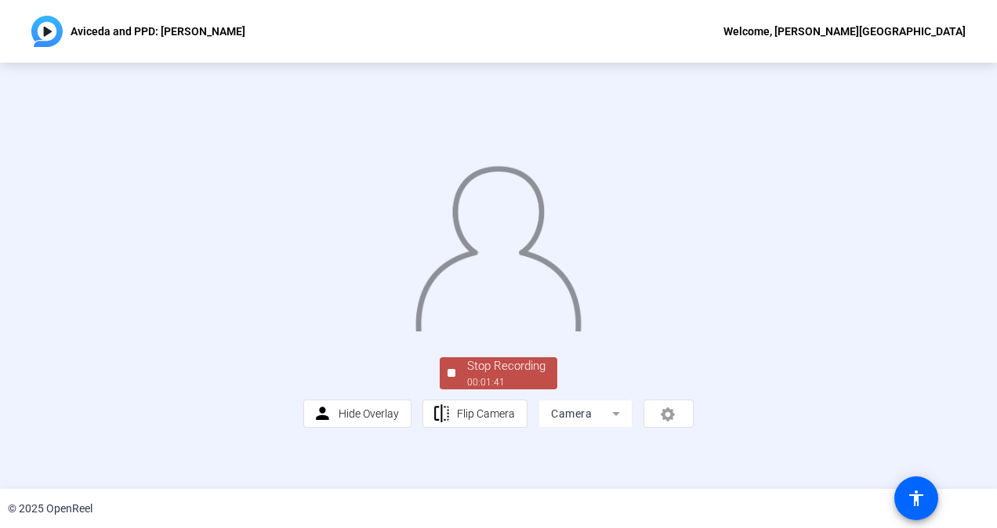
scroll to position [83, 0]
click at [480, 390] on div "00:01:43" at bounding box center [506, 382] width 78 height 14
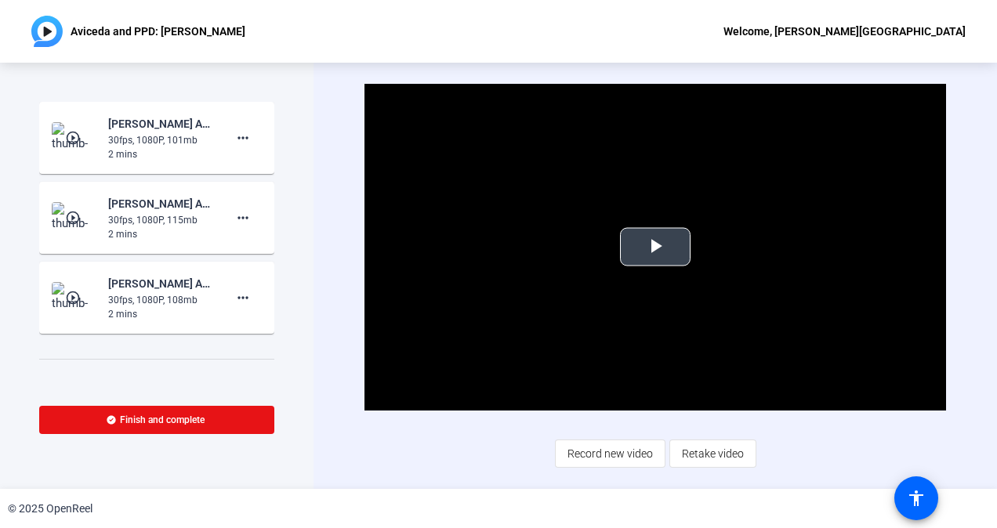
click at [655, 247] on span "Video Player" at bounding box center [655, 247] width 0 height 0
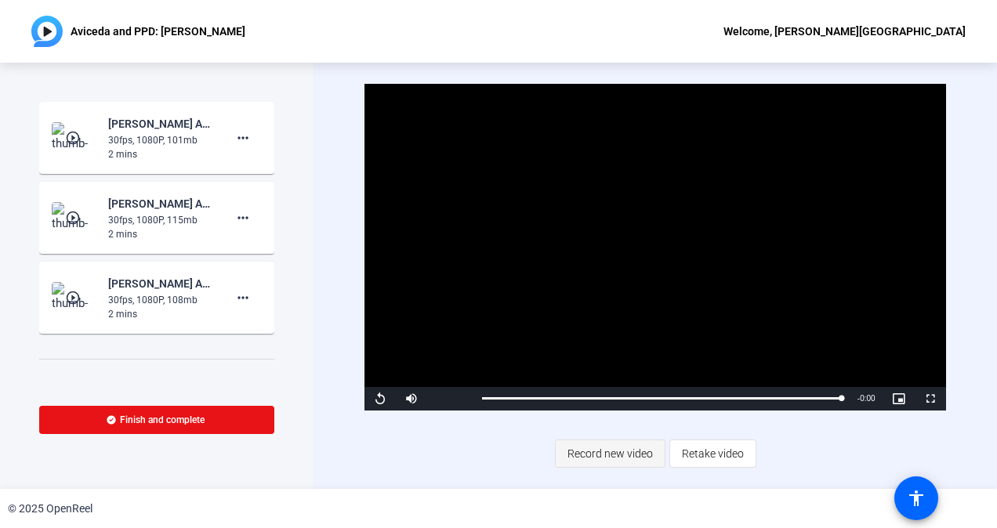
click at [614, 452] on span "Record new video" at bounding box center [609, 454] width 85 height 30
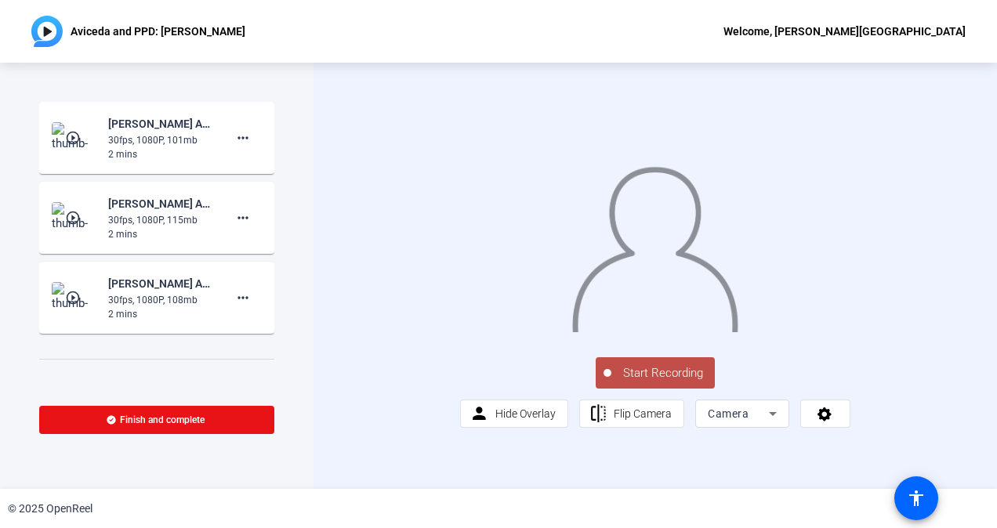
click at [653, 382] on span "Start Recording" at bounding box center [662, 373] width 103 height 18
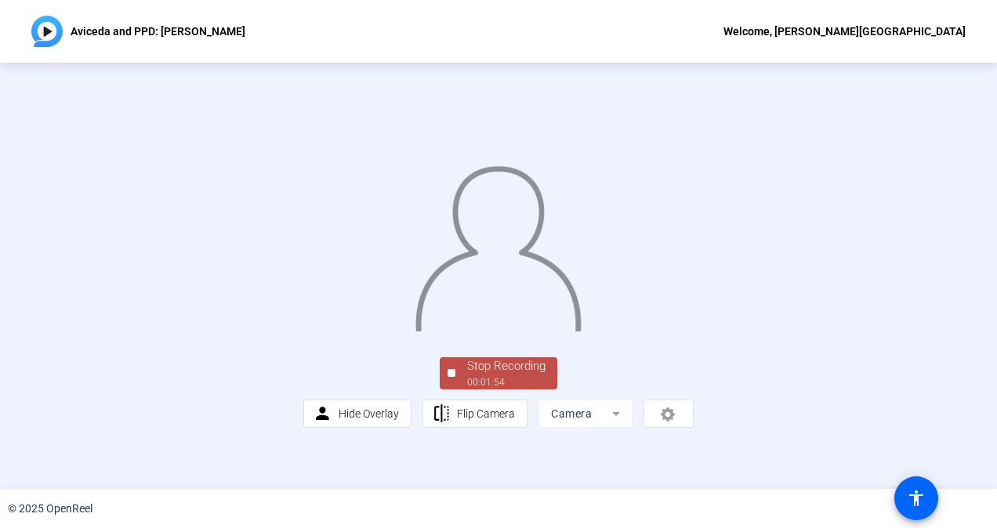
scroll to position [83, 0]
click at [495, 390] on div "00:01:55" at bounding box center [506, 382] width 78 height 14
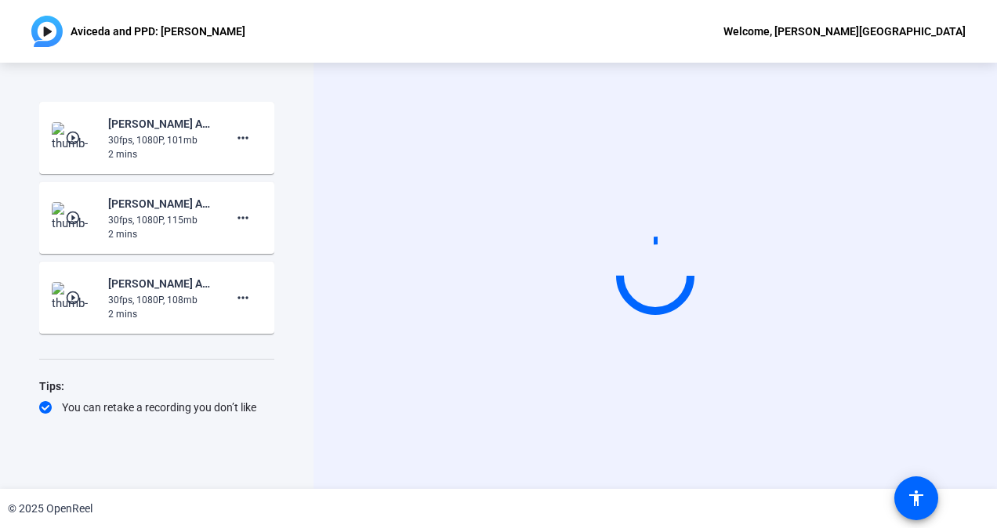
scroll to position [0, 0]
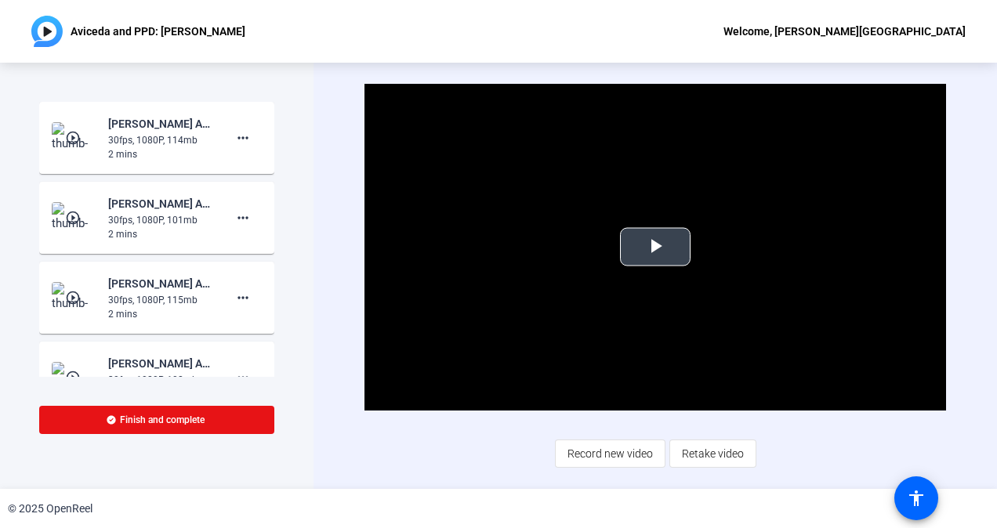
click at [655, 247] on span "Video Player" at bounding box center [655, 247] width 0 height 0
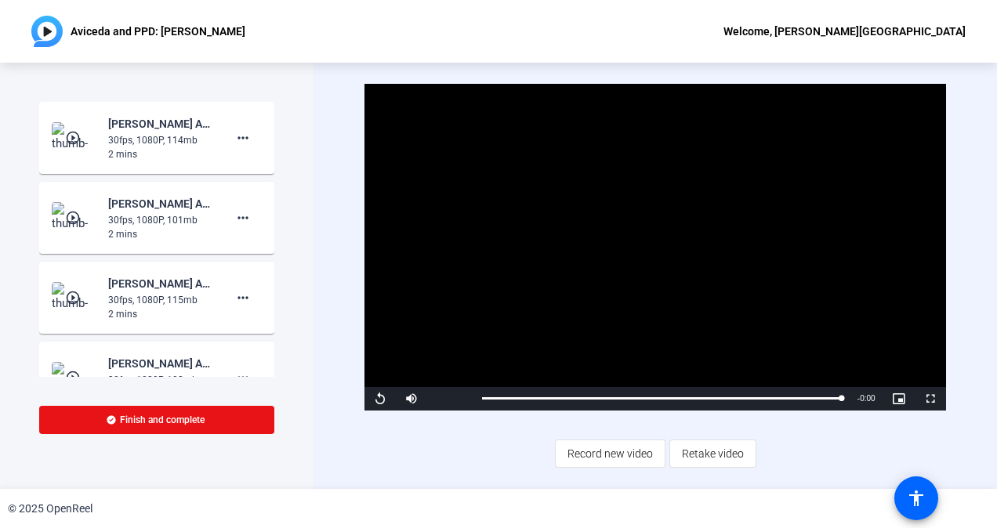
click at [175, 221] on div "30fps, 1080P, 101mb" at bounding box center [160, 220] width 105 height 14
click at [138, 237] on div "2 mins" at bounding box center [160, 234] width 105 height 14
click at [234, 217] on mat-icon "more_horiz" at bounding box center [243, 217] width 19 height 19
click at [177, 227] on div at bounding box center [498, 264] width 997 height 528
click at [73, 219] on mat-icon "play_circle_outline" at bounding box center [74, 218] width 19 height 16
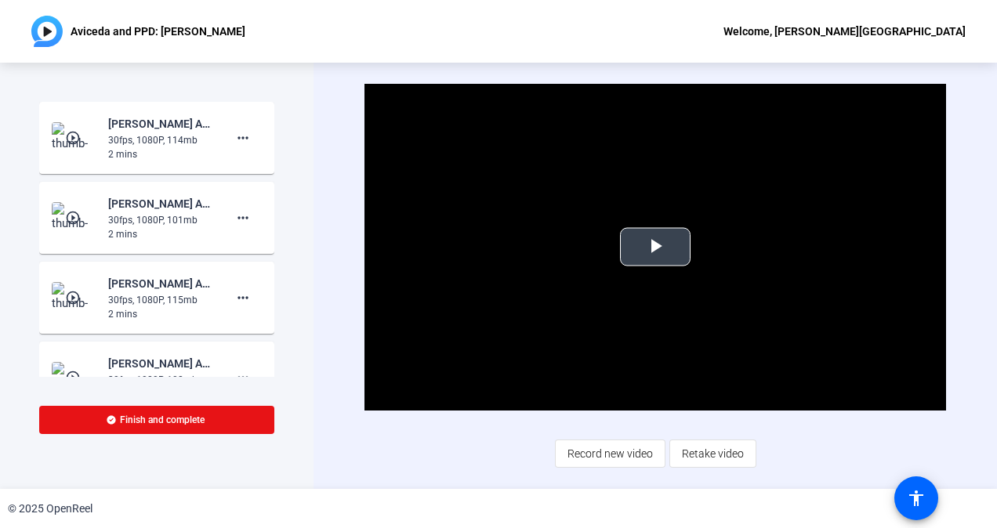
click at [655, 247] on span "Video Player" at bounding box center [655, 247] width 0 height 0
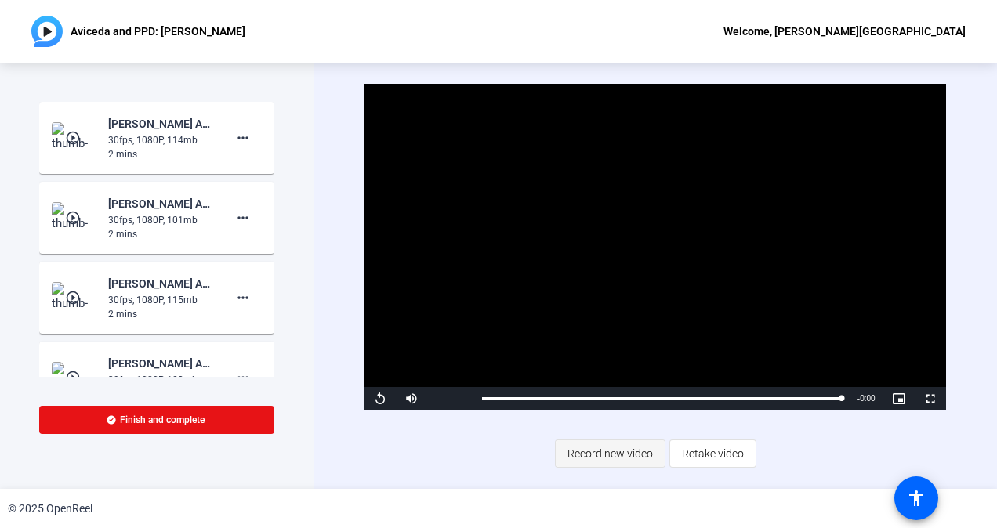
click at [578, 455] on span "Record new video" at bounding box center [609, 454] width 85 height 30
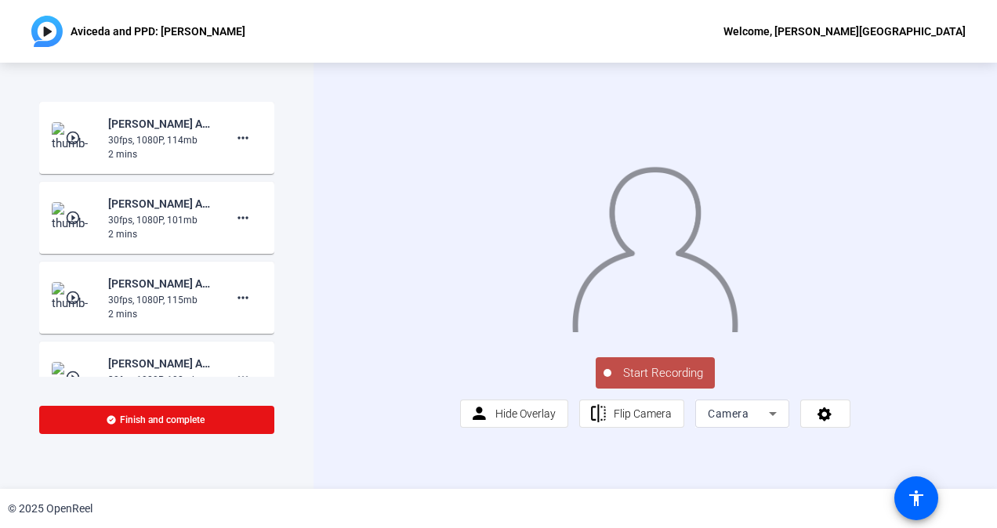
click at [627, 382] on span "Start Recording" at bounding box center [662, 373] width 103 height 18
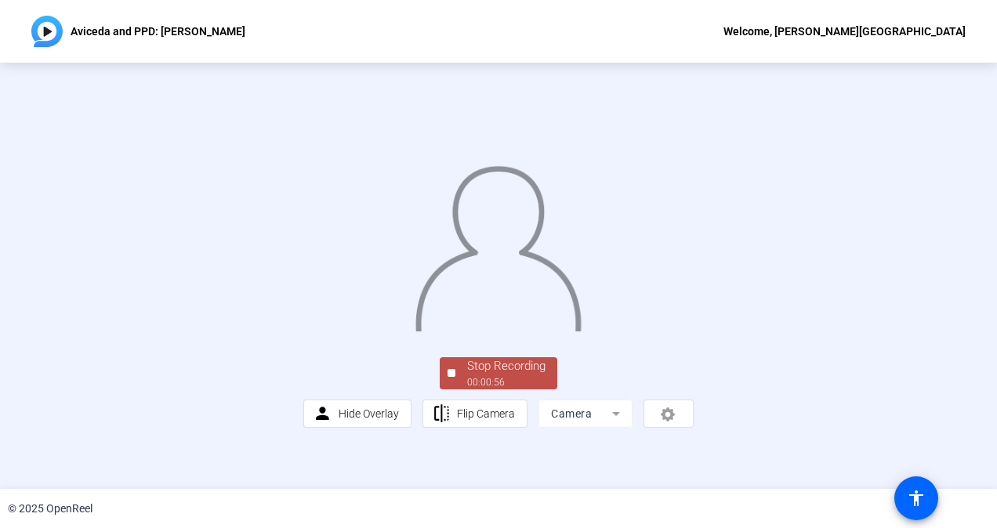
scroll to position [83, 0]
click at [498, 375] on div "Stop Recording" at bounding box center [506, 366] width 78 height 18
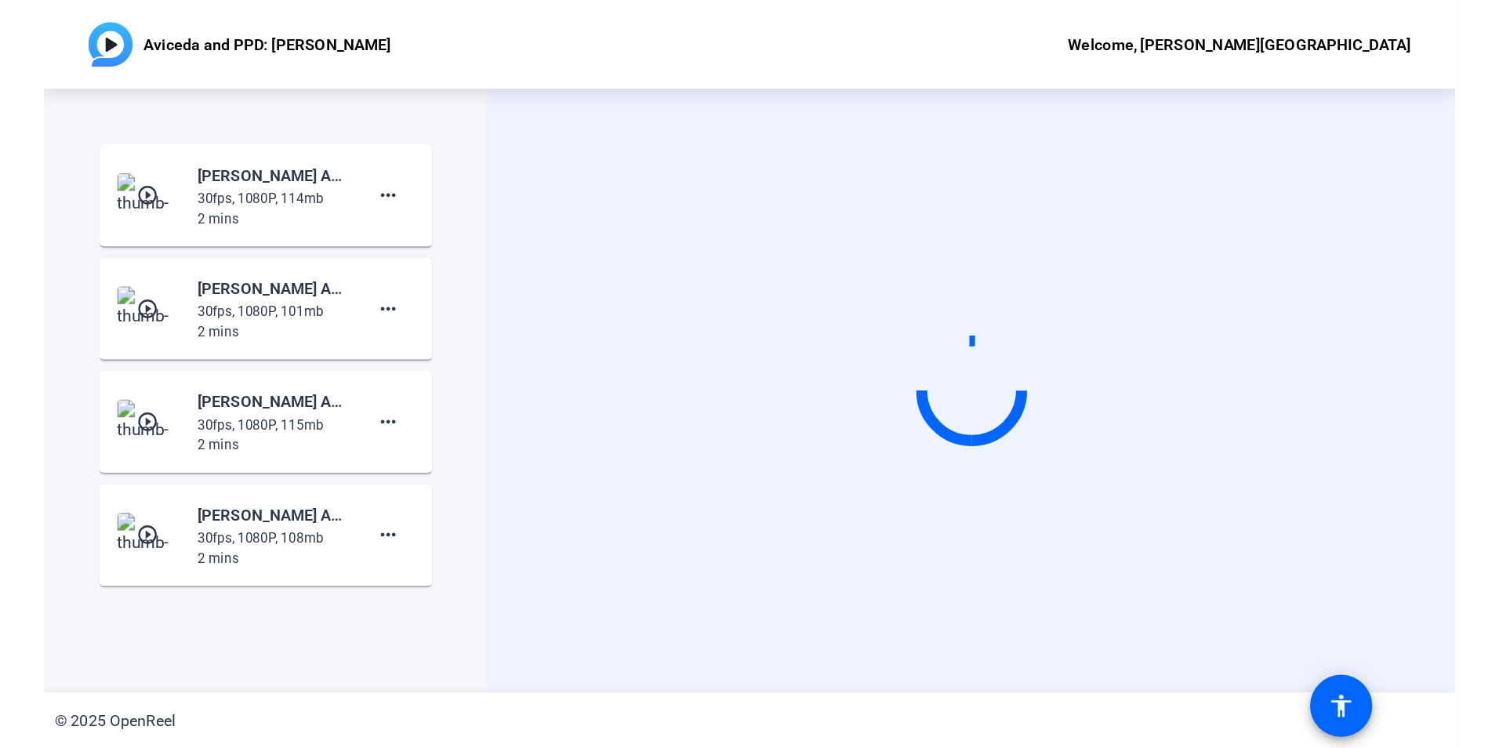
scroll to position [0, 0]
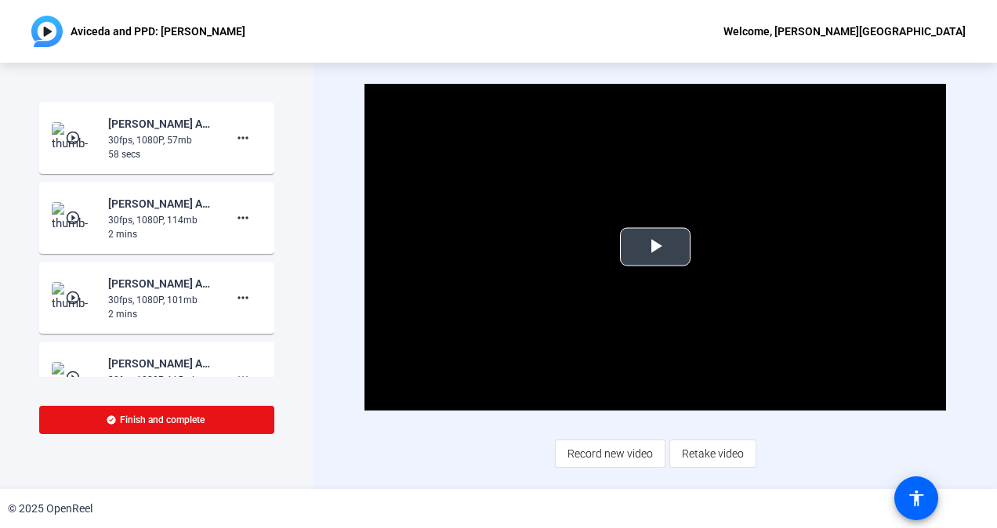
click at [655, 247] on span "Video Player" at bounding box center [655, 247] width 0 height 0
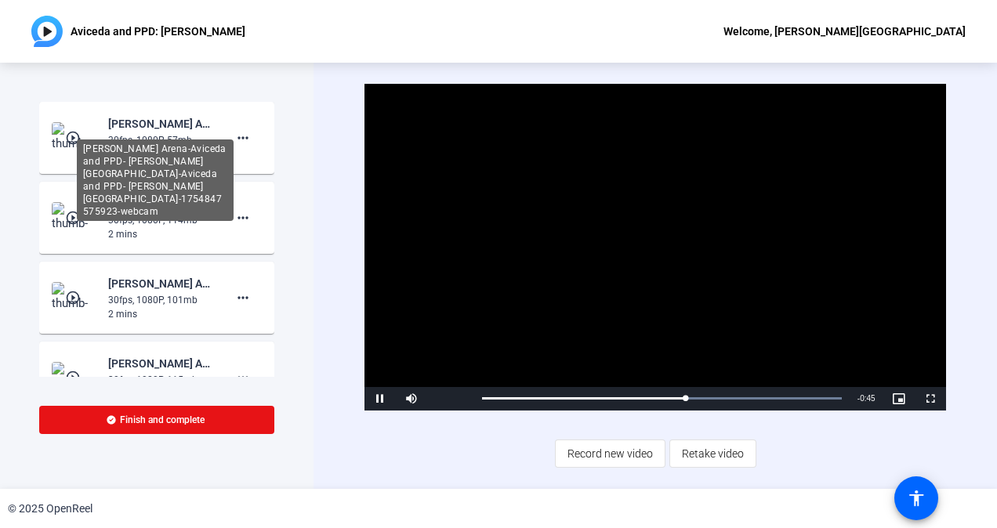
click at [142, 123] on div "[PERSON_NAME] Arena-Aviceda and PPD- [PERSON_NAME][GEOGRAPHIC_DATA]-Aviceda and…" at bounding box center [160, 123] width 105 height 19
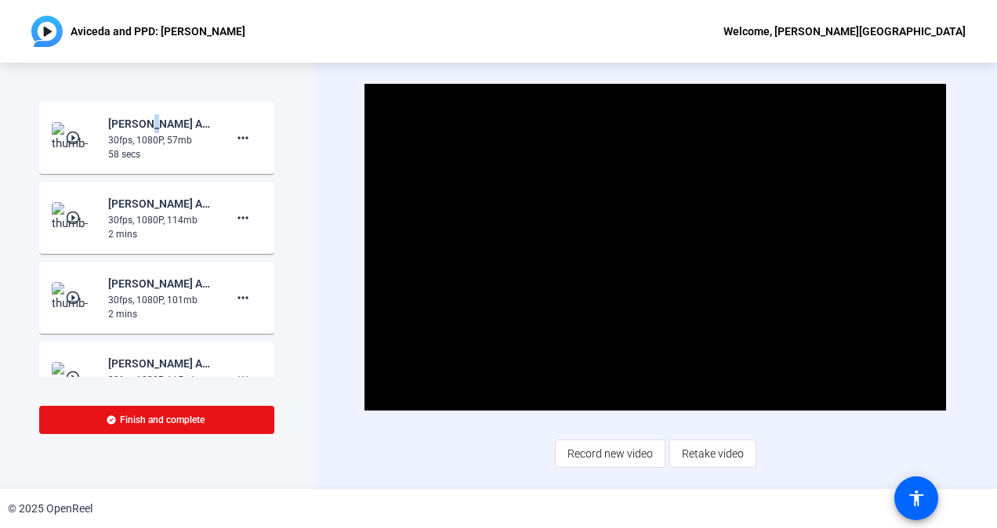
drag, startPoint x: 142, startPoint y: 123, endPoint x: 80, endPoint y: 148, distance: 66.8
click at [80, 148] on img at bounding box center [75, 137] width 46 height 31
click at [655, 247] on span "Video Player" at bounding box center [655, 247] width 0 height 0
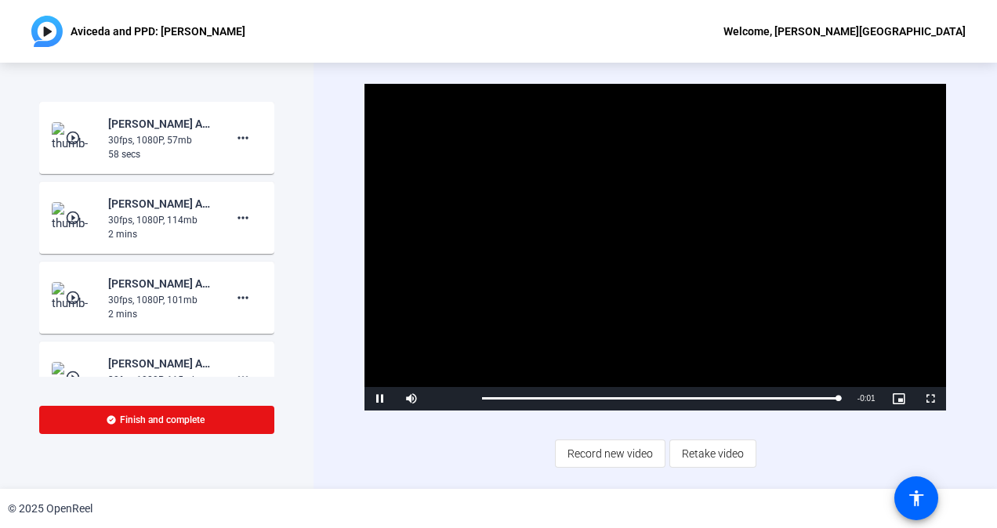
click at [141, 223] on div "30fps, 1080P, 114mb" at bounding box center [160, 220] width 105 height 14
click at [73, 217] on mat-icon "play_circle_outline" at bounding box center [74, 218] width 19 height 16
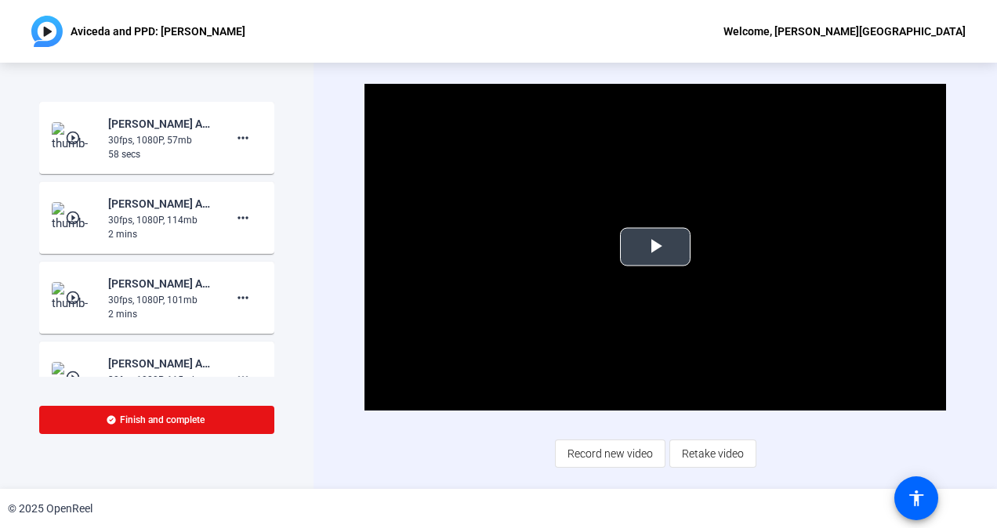
click at [655, 247] on span "Video Player" at bounding box center [655, 247] width 0 height 0
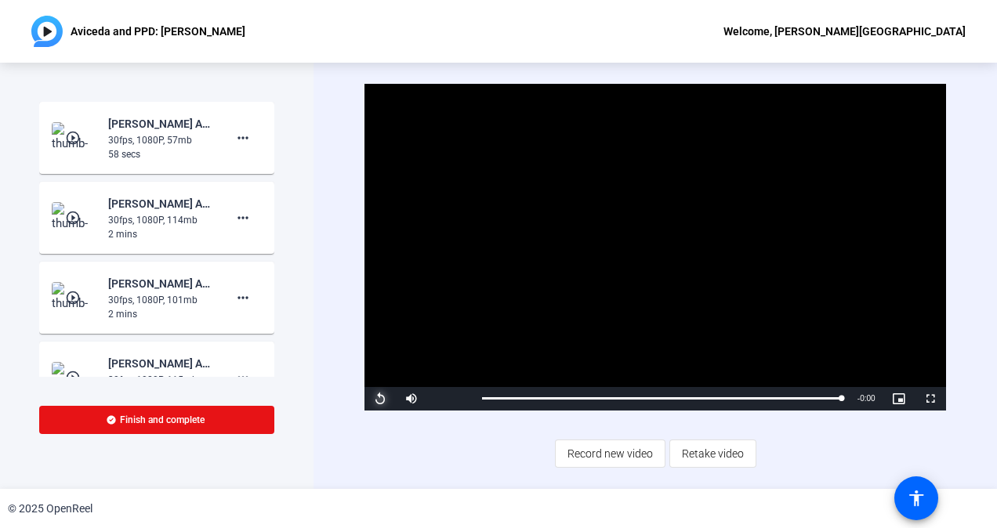
click at [380, 399] on span "Video Player" at bounding box center [379, 399] width 31 height 0
